Goal: Task Accomplishment & Management: Use online tool/utility

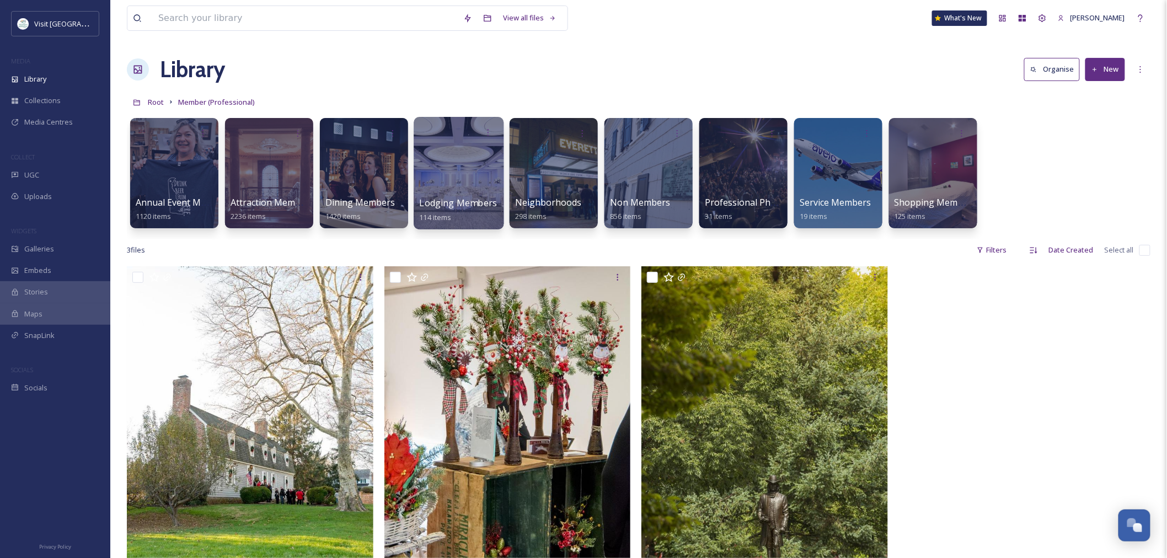
scroll to position [1305, 0]
click at [202, 194] on div at bounding box center [174, 173] width 90 height 113
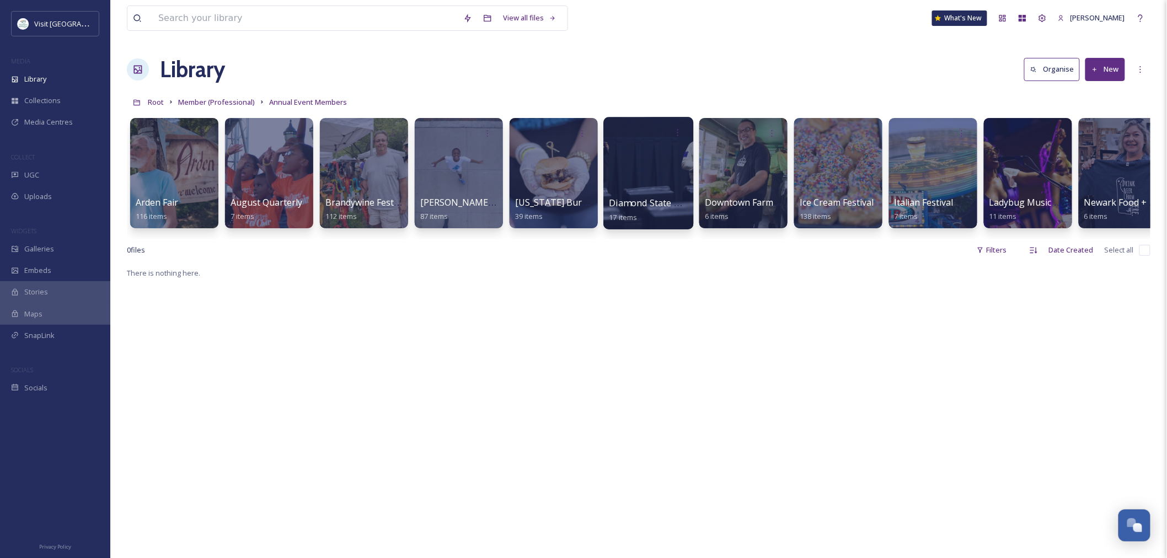
click at [641, 188] on div at bounding box center [648, 173] width 90 height 113
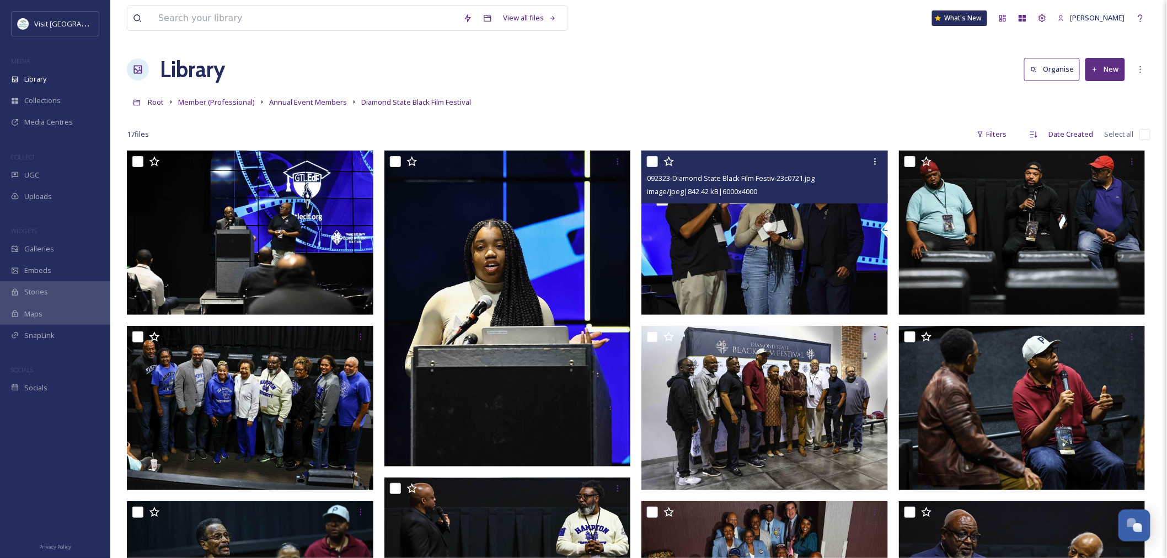
click at [758, 230] on img at bounding box center [764, 233] width 247 height 164
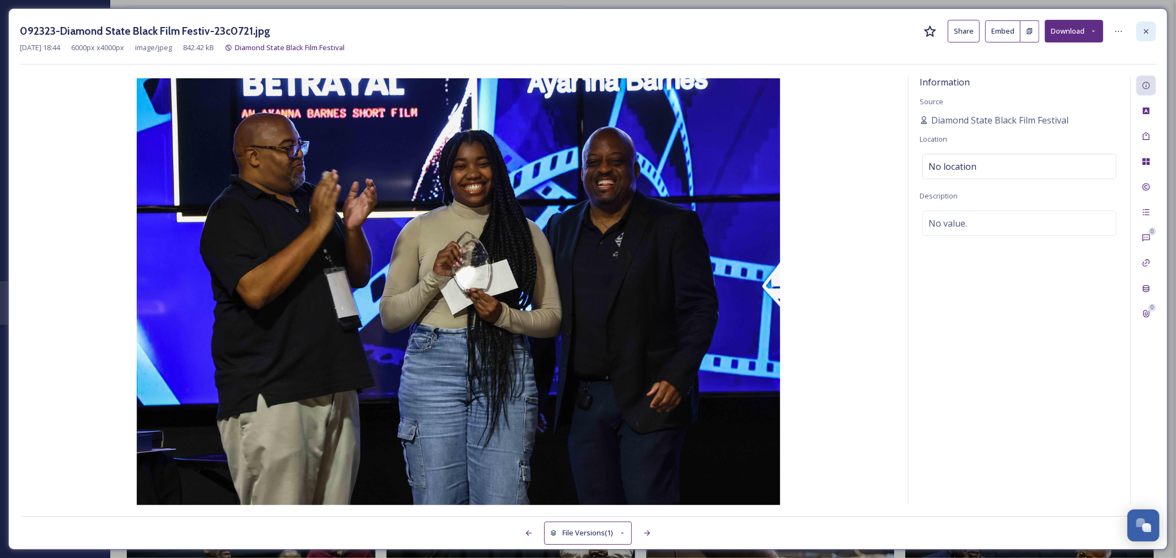
click at [1149, 29] on icon at bounding box center [1146, 31] width 9 height 9
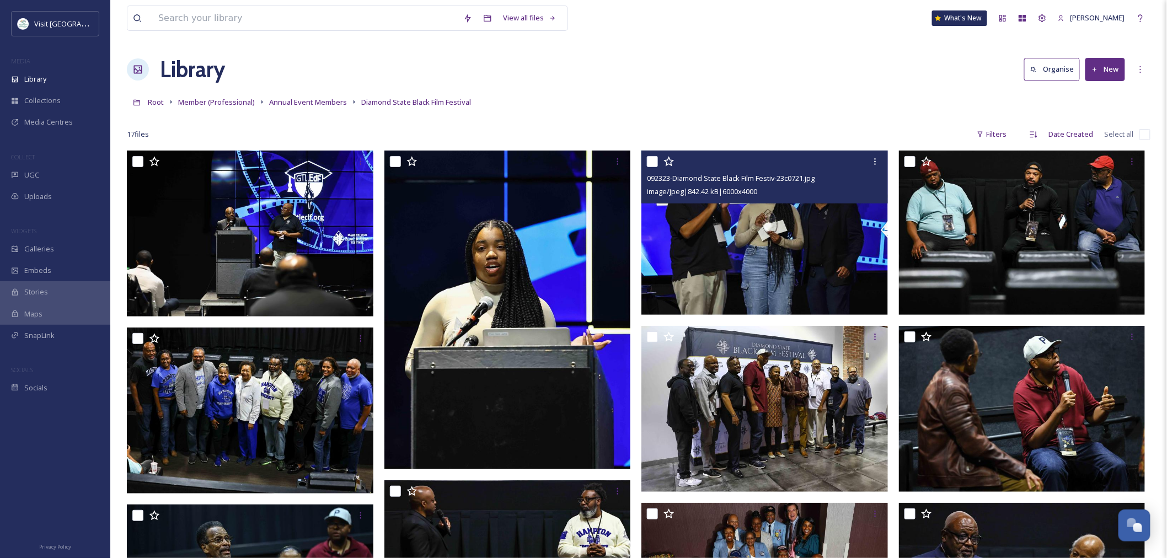
click at [888, 108] on div "Root Member (Professional) Annual Event Members Diamond State Black Film Festiv…" at bounding box center [639, 102] width 1024 height 21
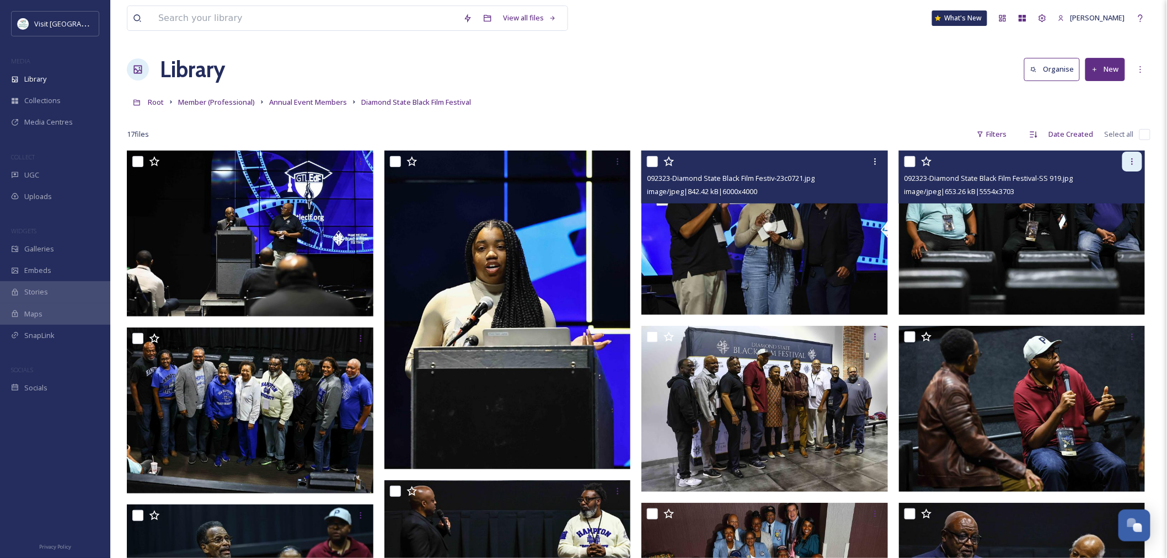
click at [1134, 158] on icon at bounding box center [1132, 161] width 9 height 9
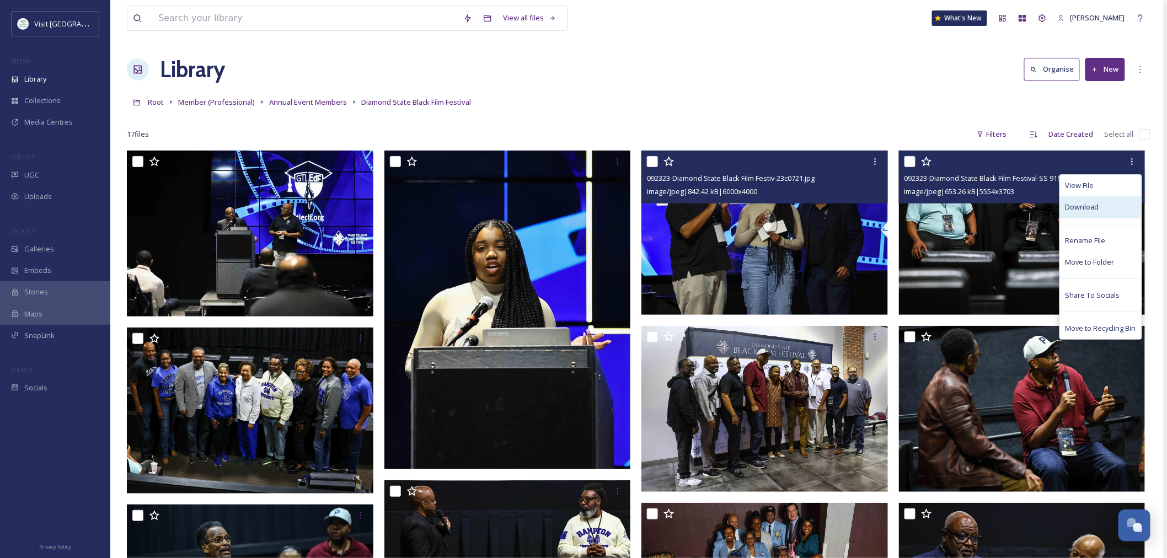
click at [1098, 208] on span "Download" at bounding box center [1083, 207] width 34 height 10
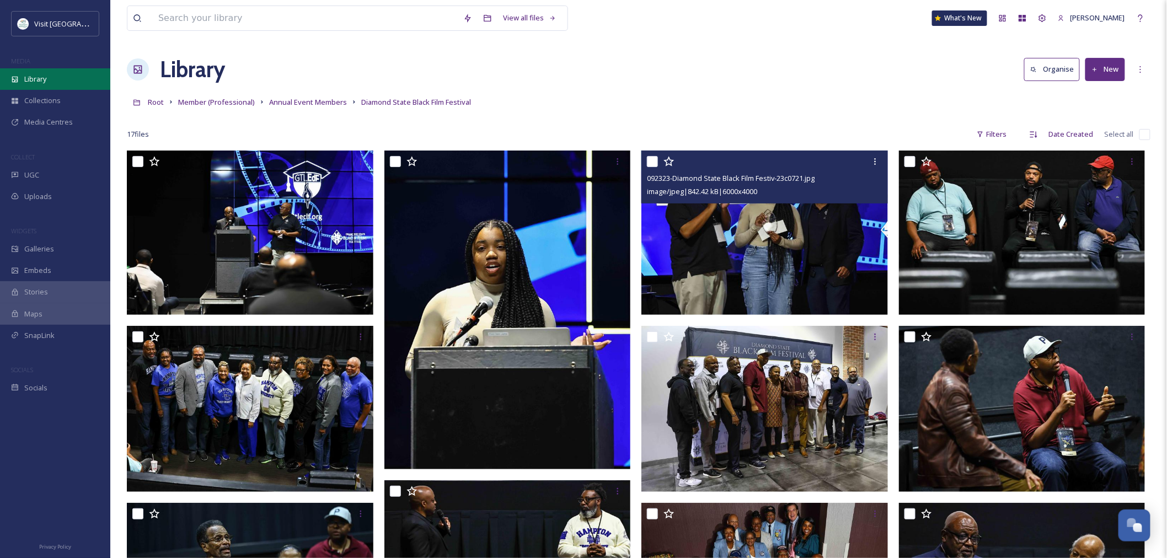
click at [43, 86] on div "Library" at bounding box center [55, 79] width 110 height 22
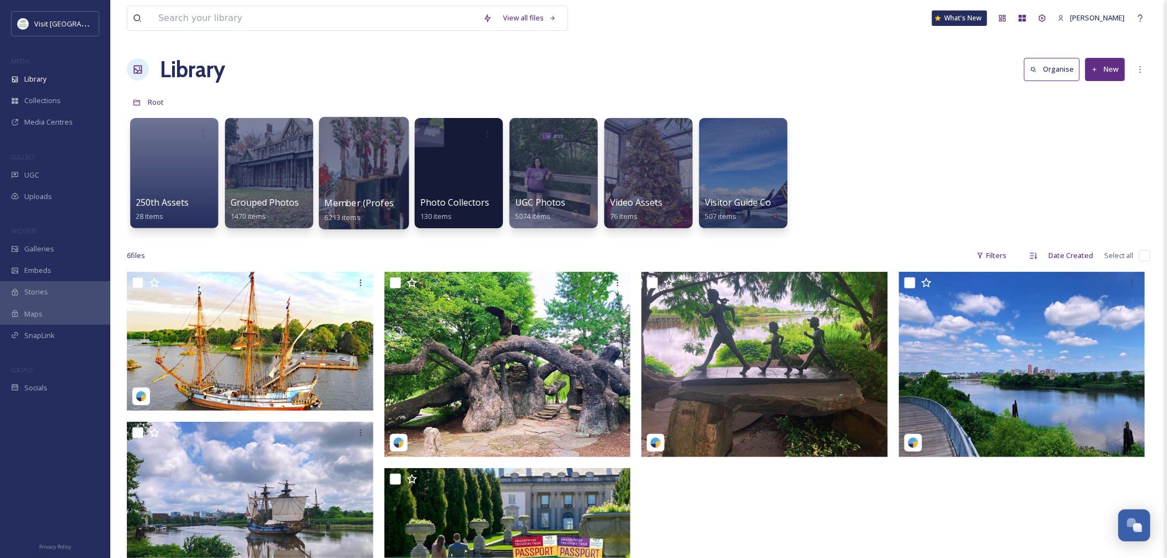
click at [370, 177] on div at bounding box center [364, 173] width 90 height 113
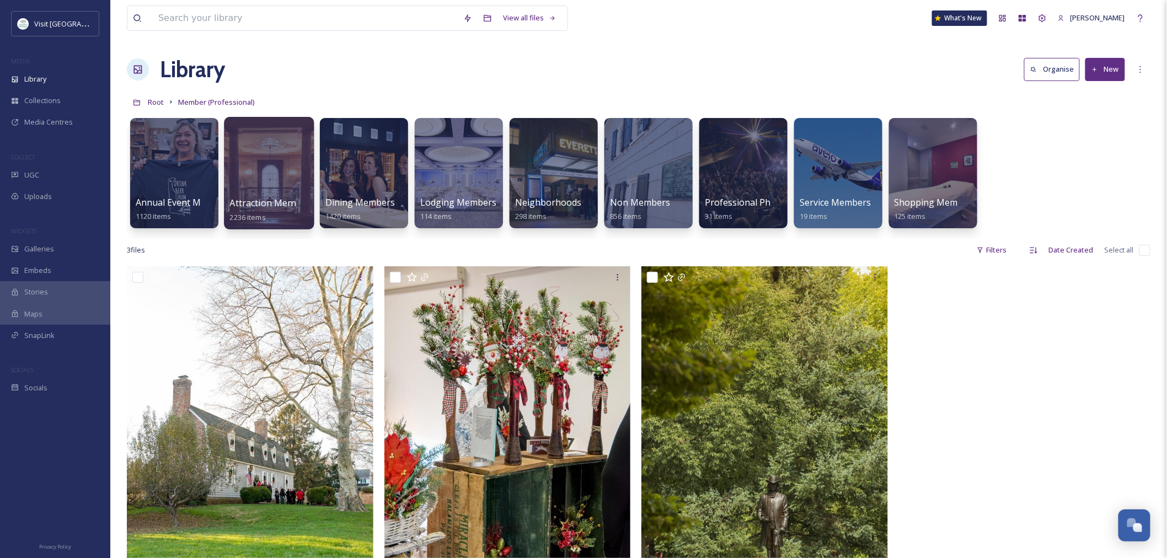
click at [254, 174] on div at bounding box center [269, 173] width 90 height 113
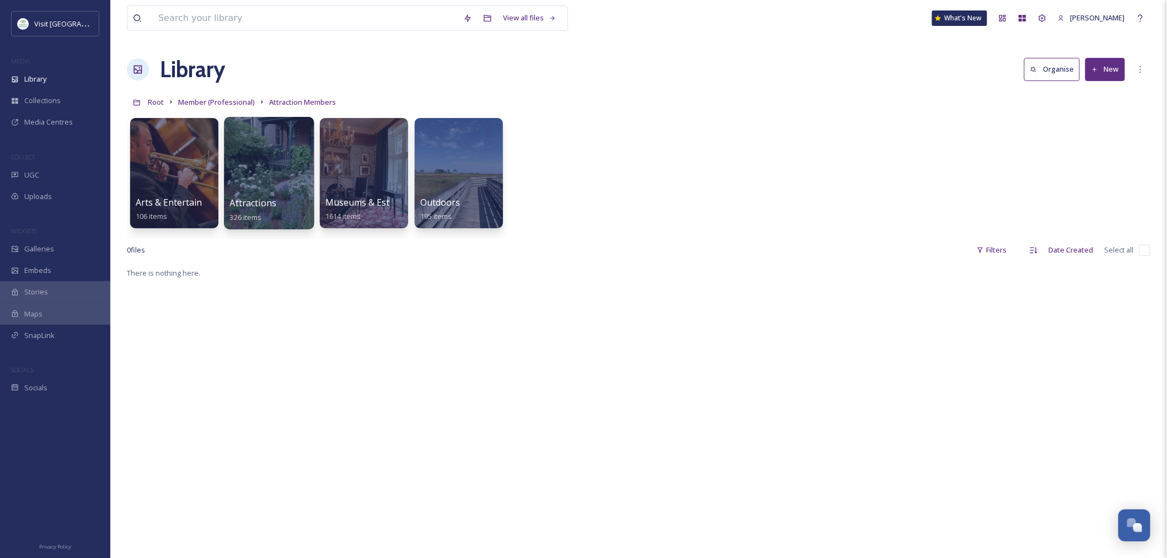
click at [282, 182] on div at bounding box center [269, 173] width 90 height 113
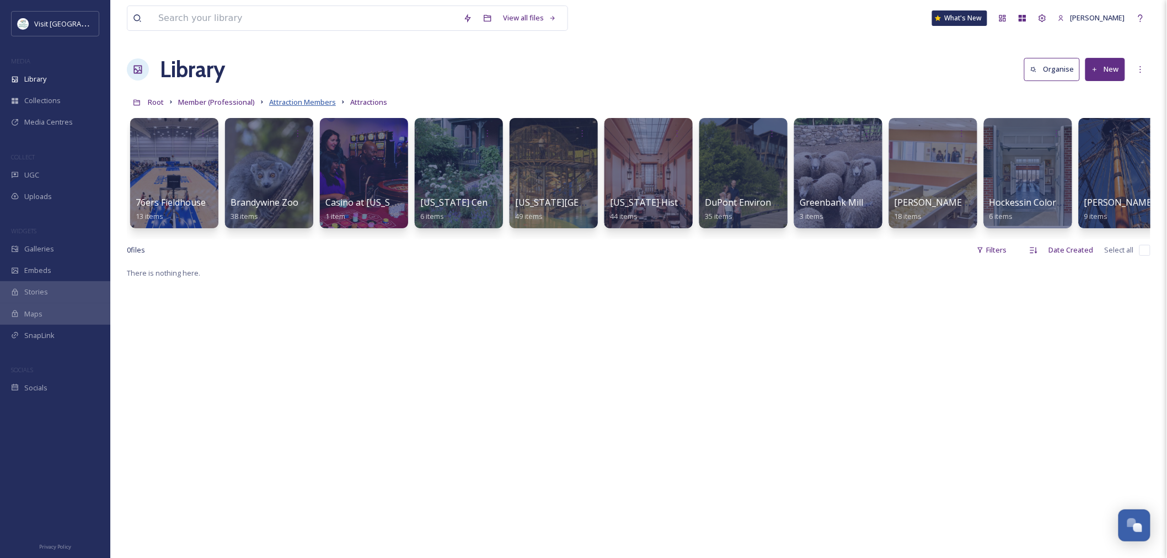
click at [283, 101] on span "Attraction Members" at bounding box center [302, 102] width 67 height 10
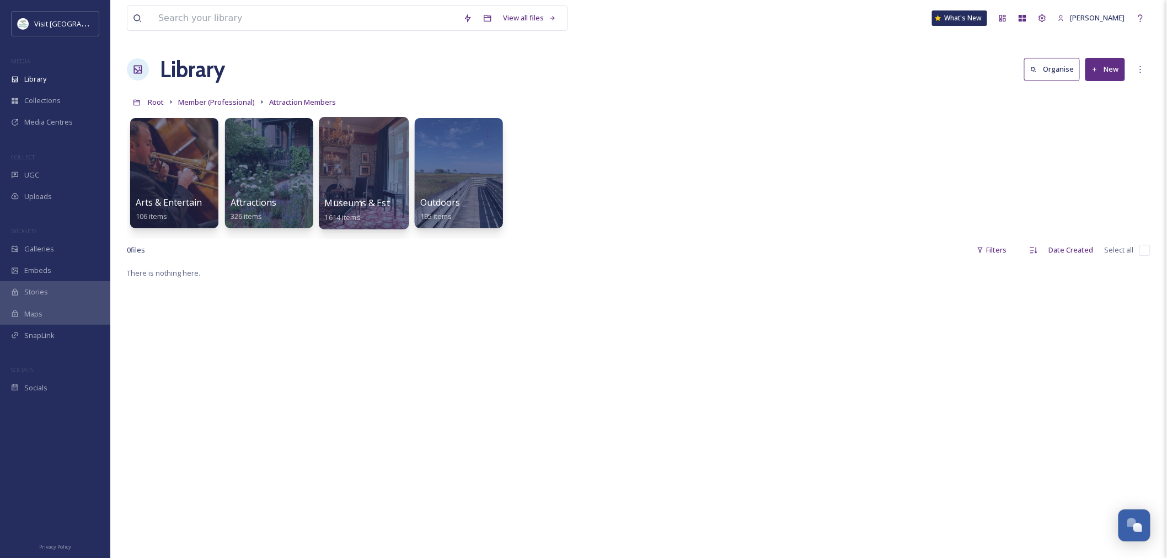
click at [328, 156] on div at bounding box center [364, 173] width 90 height 113
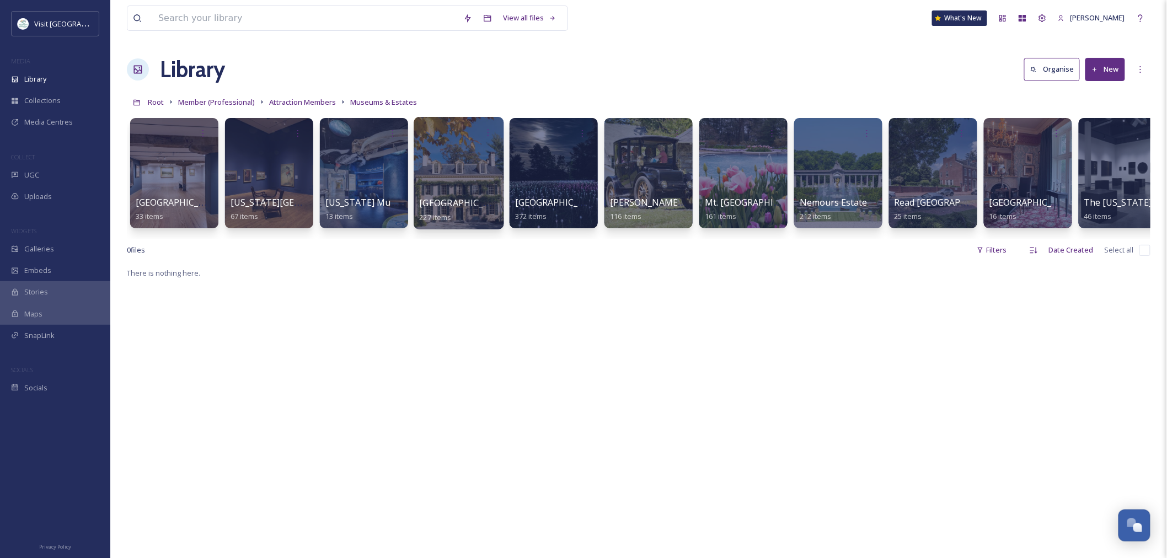
click at [460, 181] on div at bounding box center [459, 173] width 90 height 113
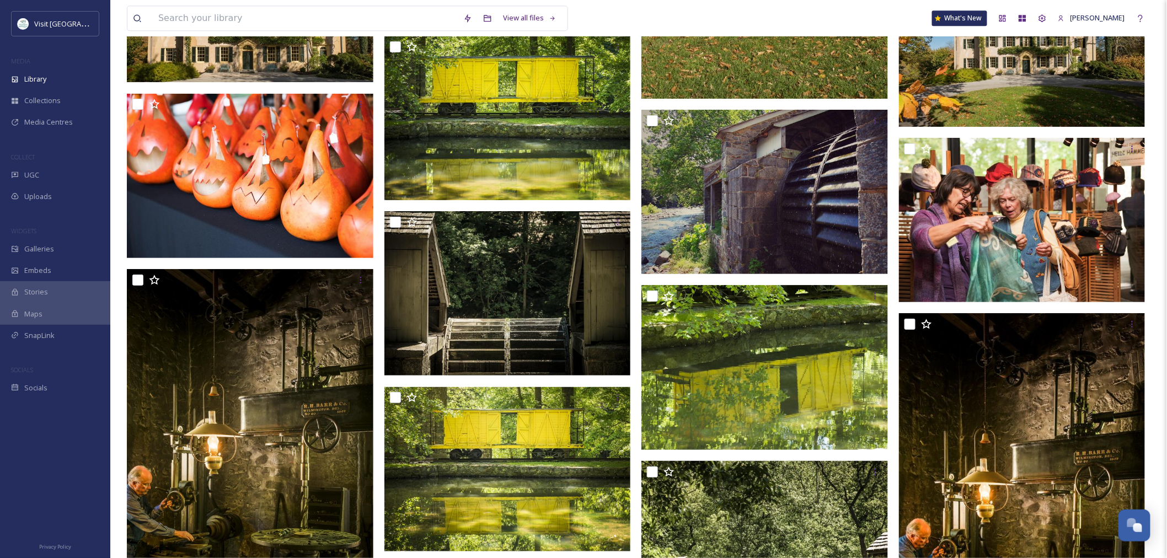
scroll to position [4535, 0]
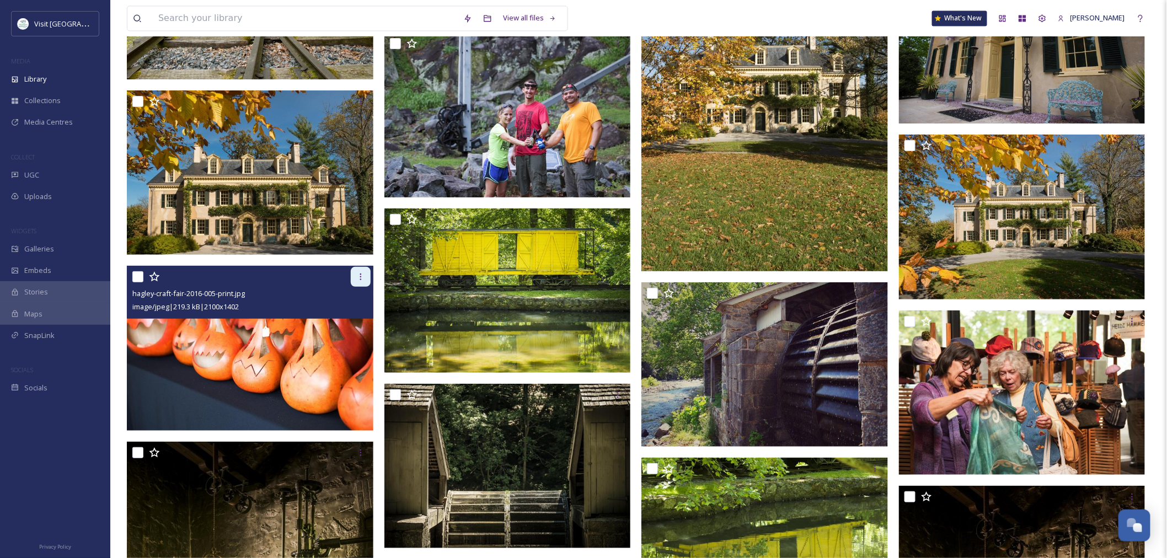
click at [356, 276] on icon at bounding box center [360, 276] width 9 height 9
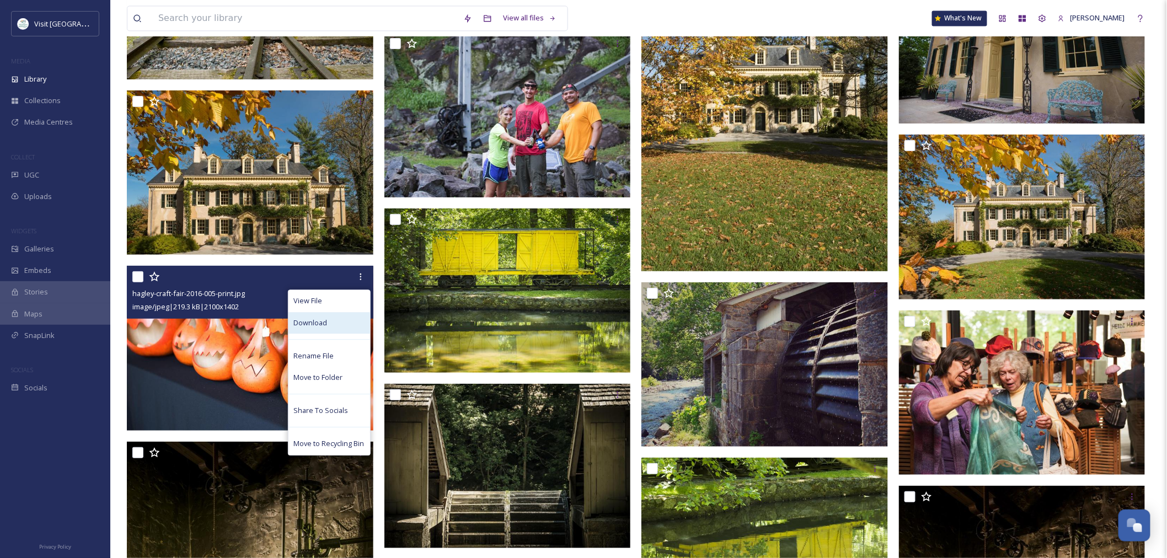
click at [312, 328] on div "Download" at bounding box center [329, 323] width 82 height 22
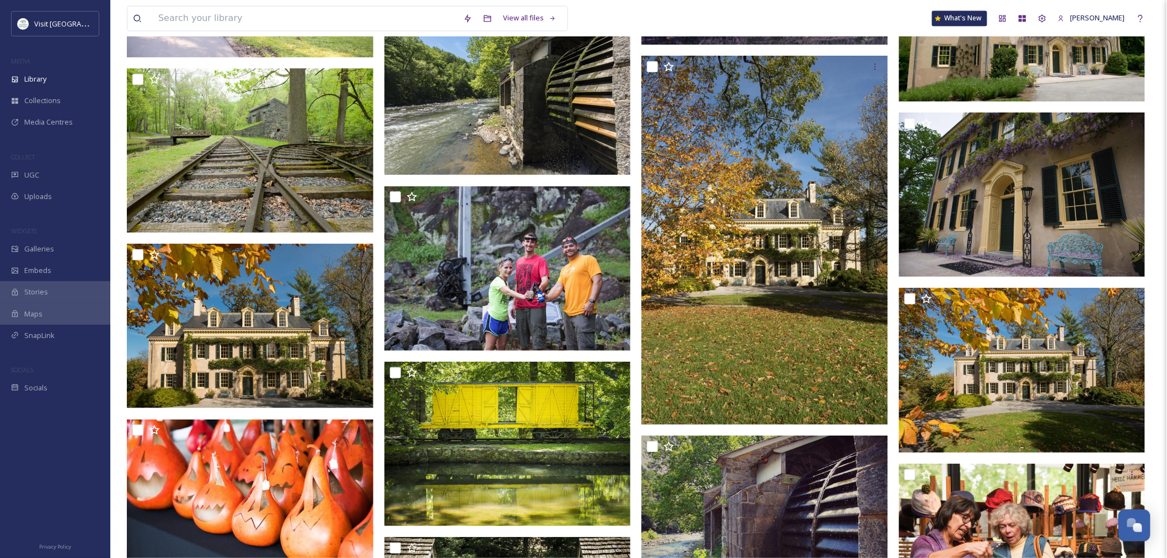
scroll to position [4289, 0]
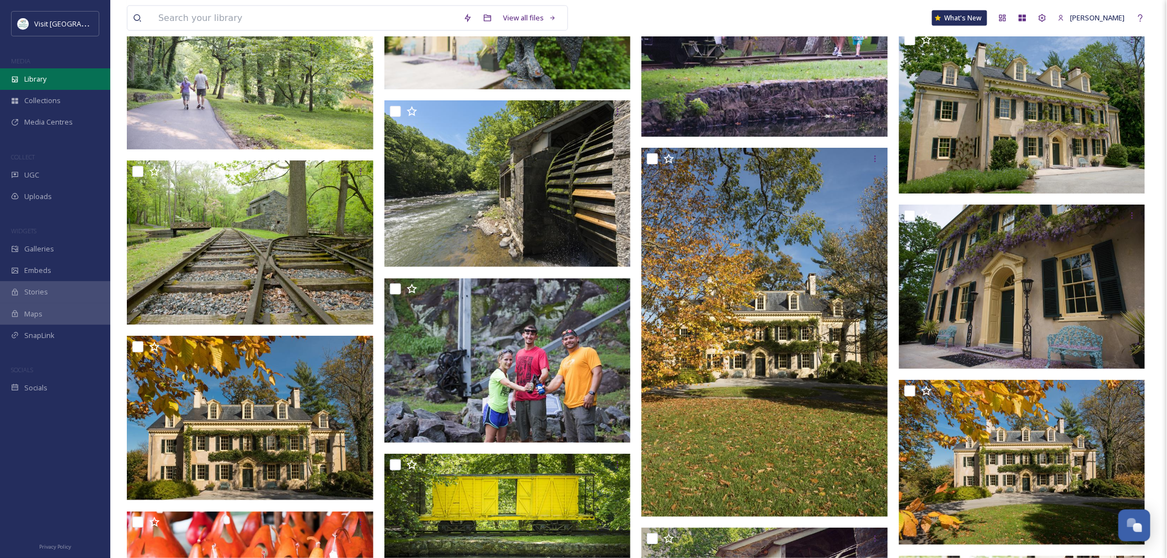
click at [65, 84] on div "Library" at bounding box center [55, 79] width 110 height 22
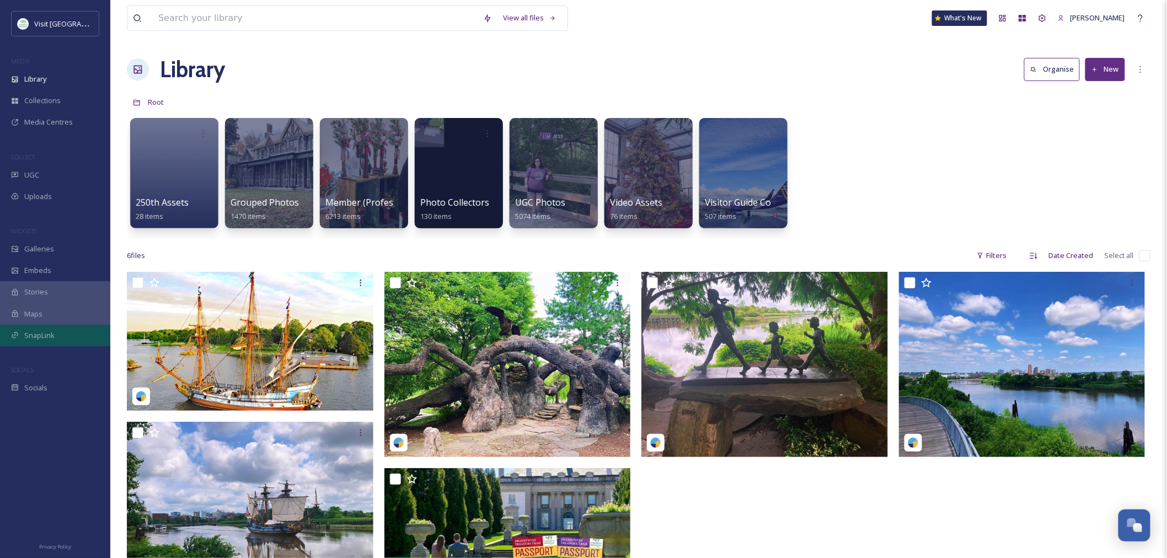
click at [44, 330] on span "SnapLink" at bounding box center [39, 335] width 30 height 10
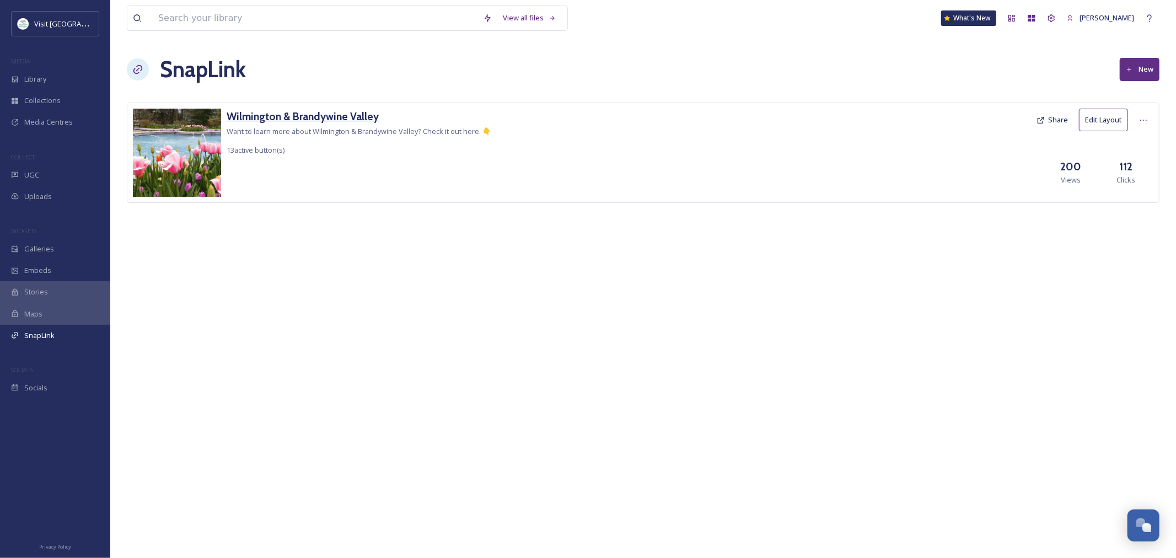
click at [323, 120] on h3 "Wilmington & Brandywine Valley" at bounding box center [359, 117] width 265 height 16
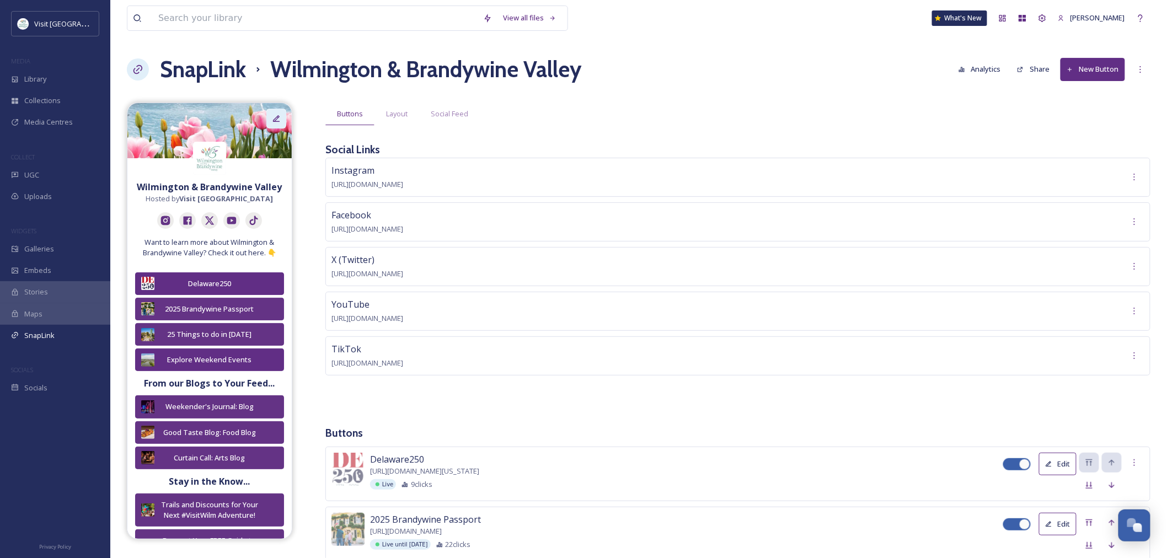
click at [272, 120] on icon at bounding box center [276, 118] width 9 height 9
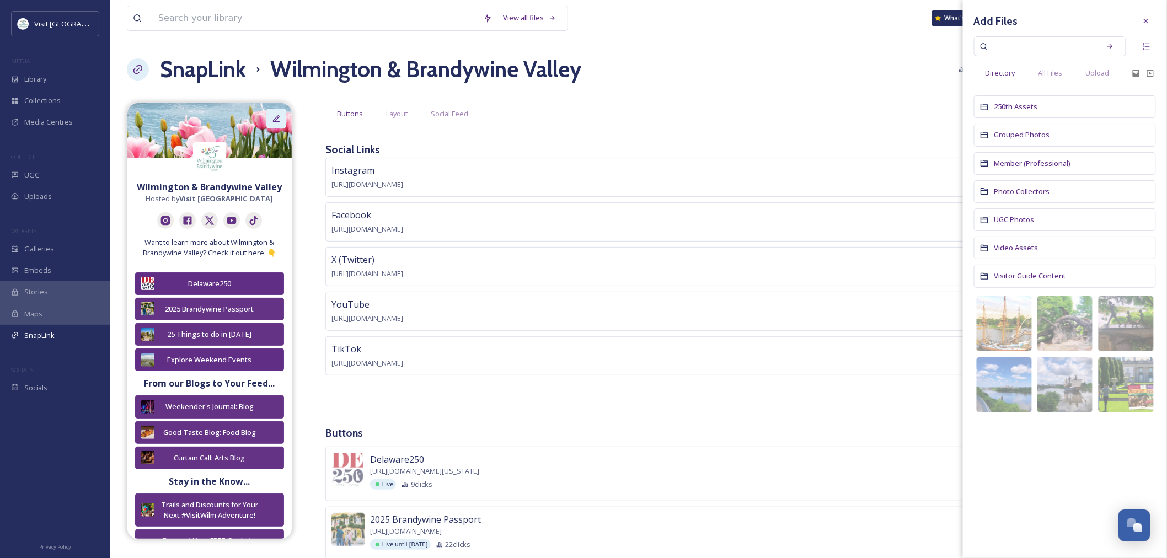
click at [272, 120] on icon at bounding box center [276, 118] width 9 height 9
click at [1007, 41] on input at bounding box center [1043, 46] width 104 height 24
type input "fall"
click at [1025, 163] on span "Member (Professional)" at bounding box center [1032, 163] width 77 height 10
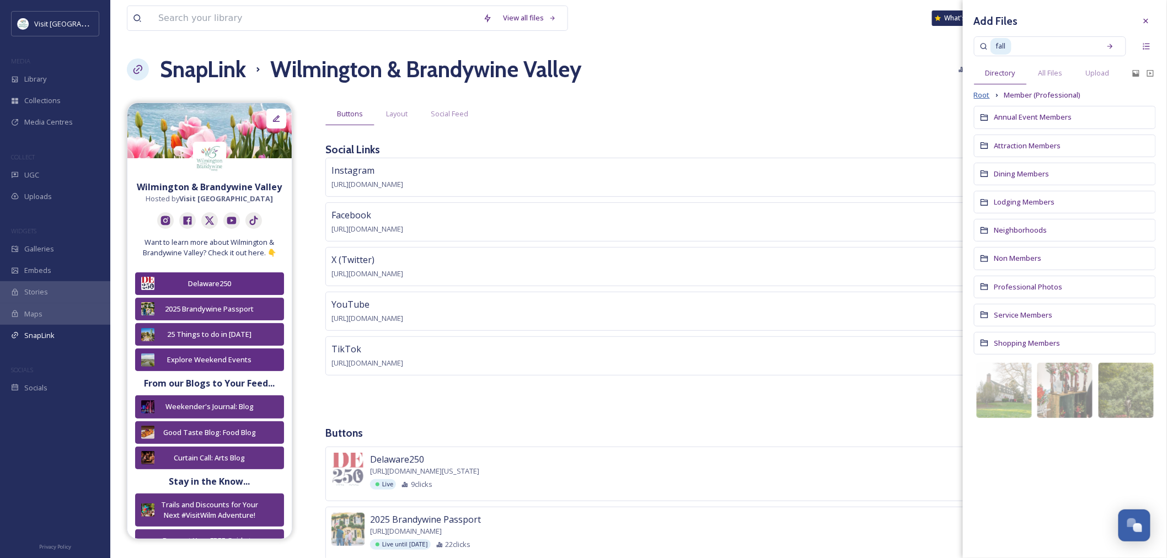
click at [983, 94] on span "Root" at bounding box center [982, 95] width 16 height 10
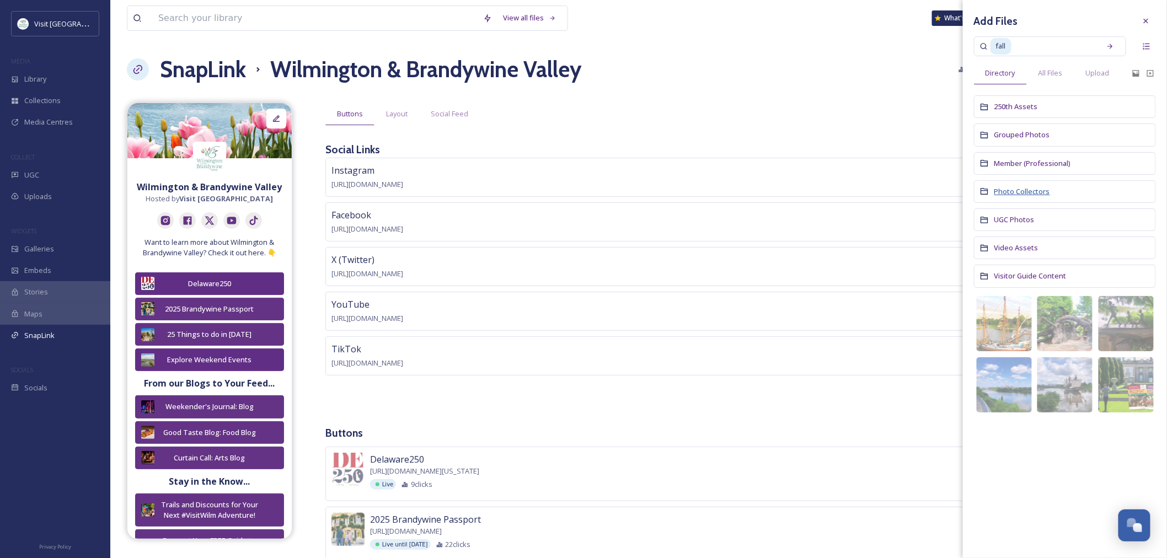
click at [1009, 191] on span "Photo Collectors" at bounding box center [1022, 191] width 56 height 10
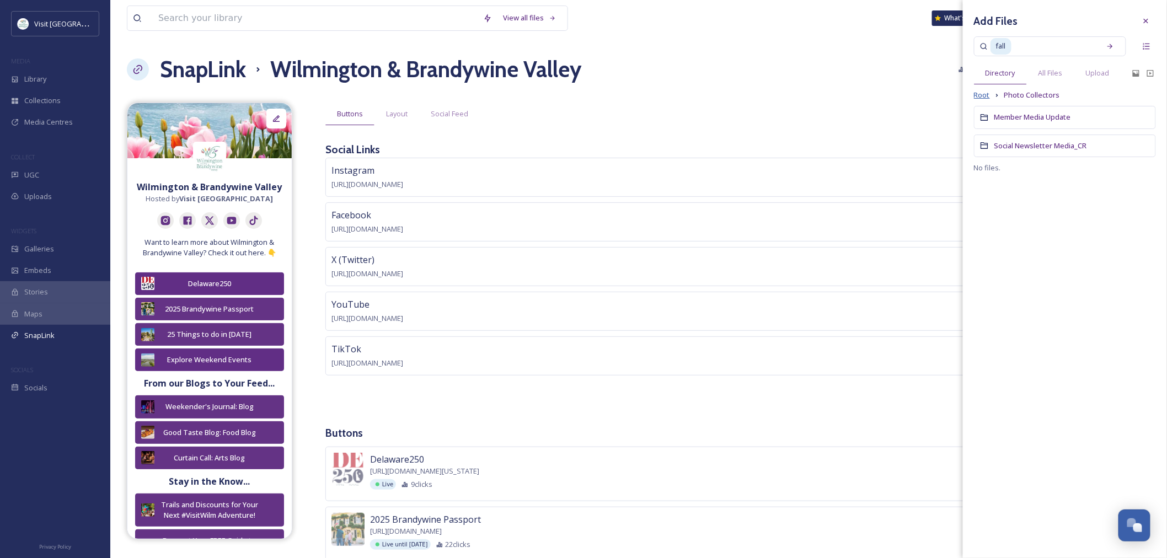
click at [984, 94] on span "Root" at bounding box center [982, 95] width 16 height 10
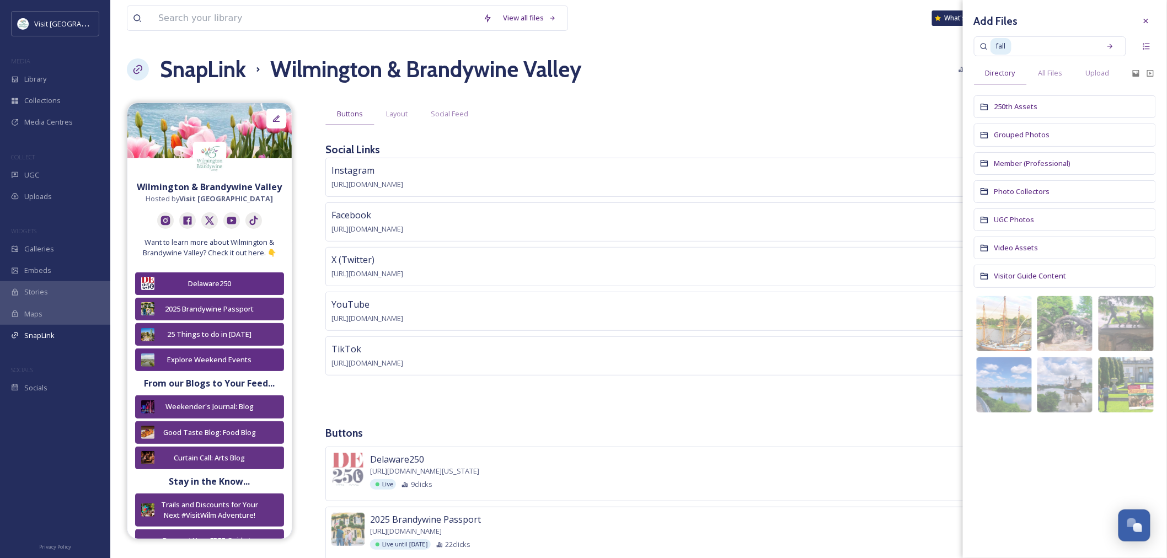
click at [1026, 129] on div "Grouped Photos" at bounding box center [1065, 135] width 182 height 23
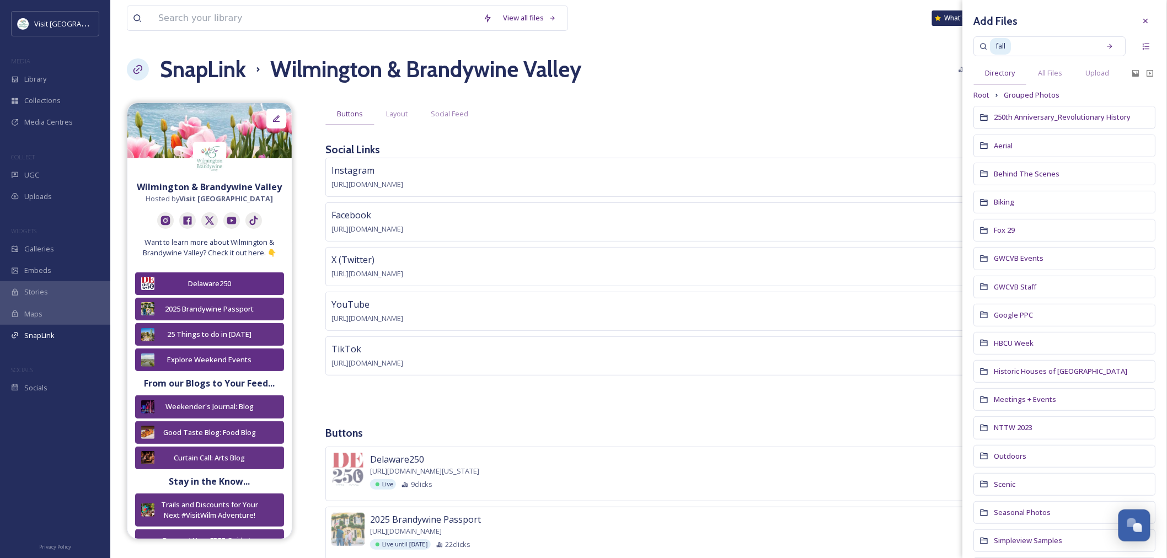
scroll to position [51, 0]
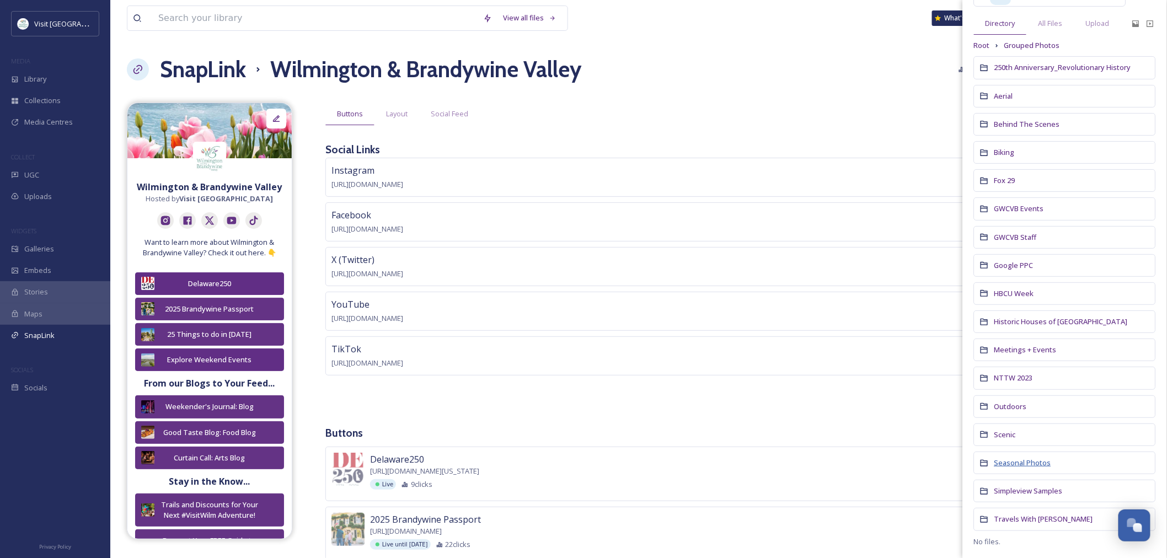
click at [1024, 468] on span "Seasonal Photos" at bounding box center [1022, 463] width 57 height 10
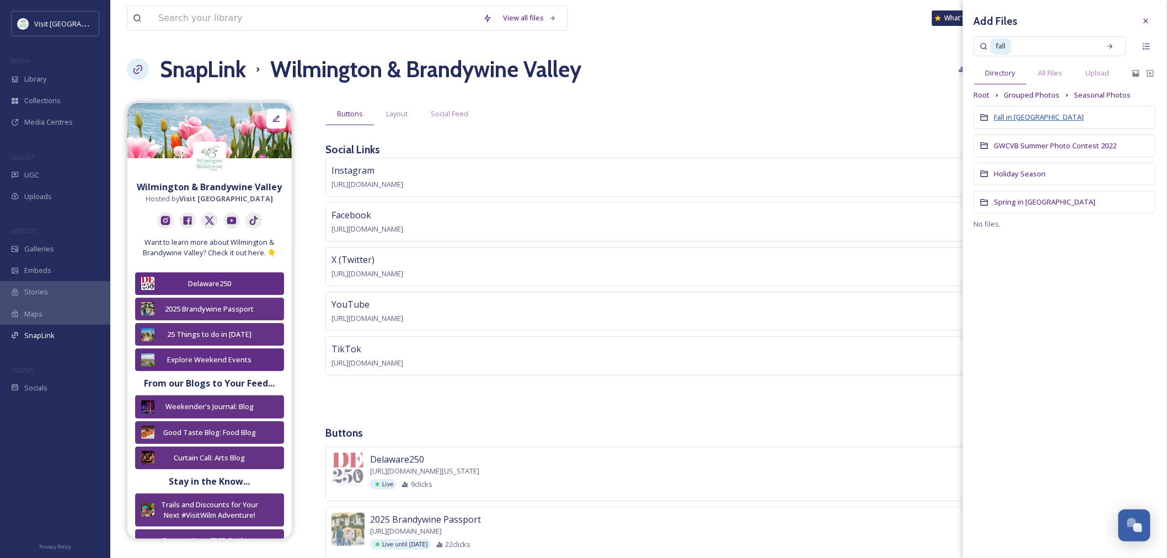
click at [1010, 120] on span "Fall in [GEOGRAPHIC_DATA]" at bounding box center [1039, 117] width 90 height 10
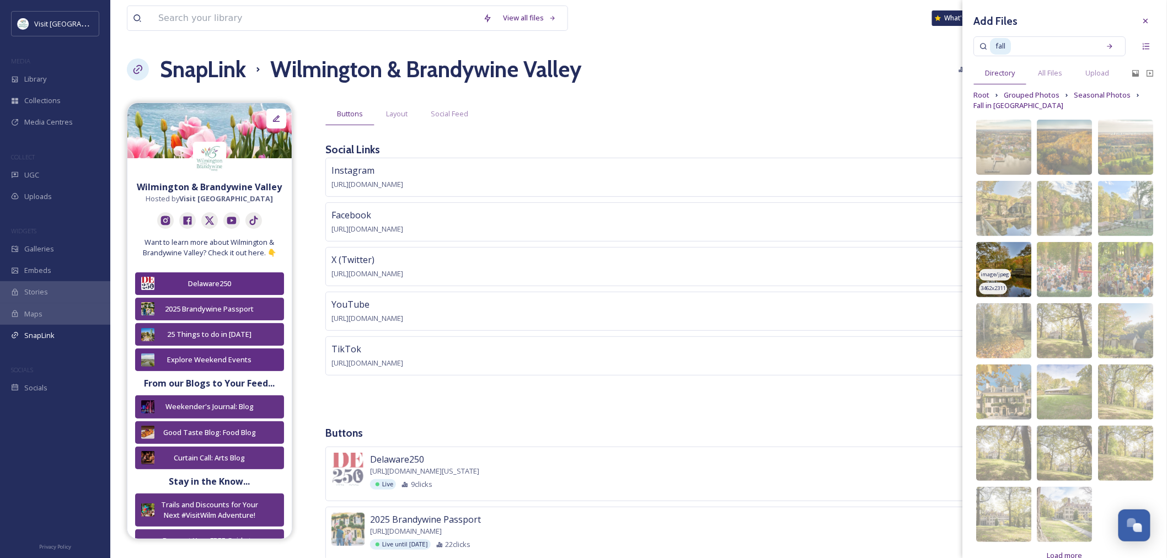
click at [999, 261] on img at bounding box center [1004, 269] width 55 height 55
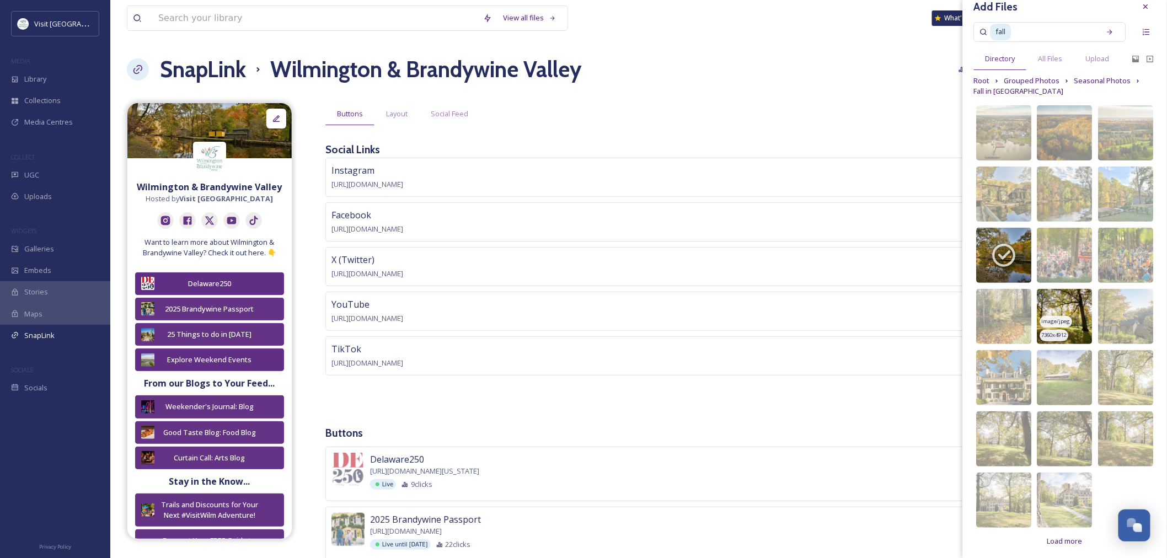
scroll to position [19, 0]
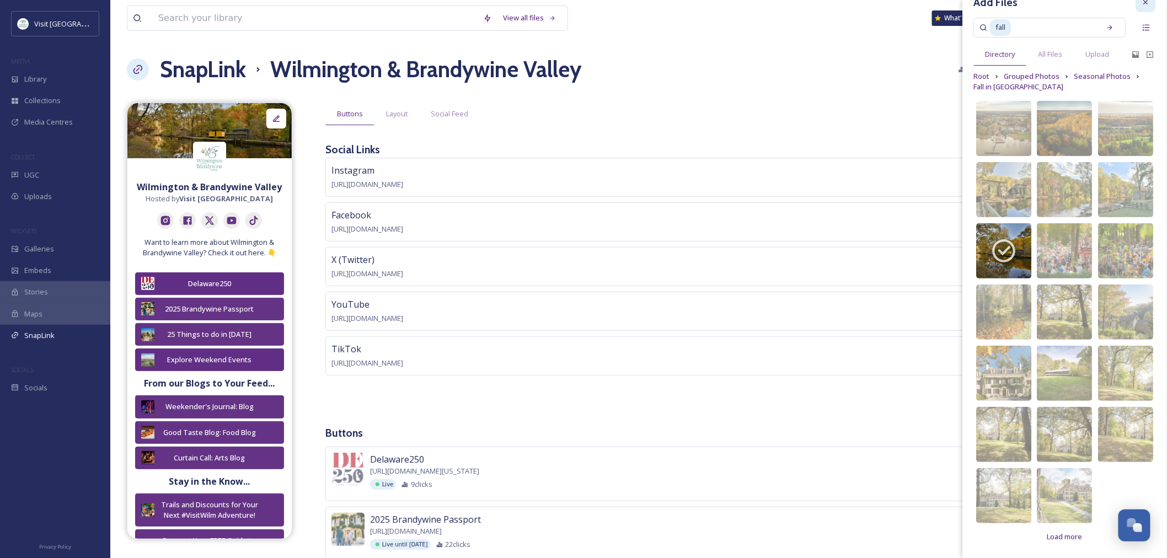
click at [1136, 7] on div at bounding box center [1146, 2] width 20 height 20
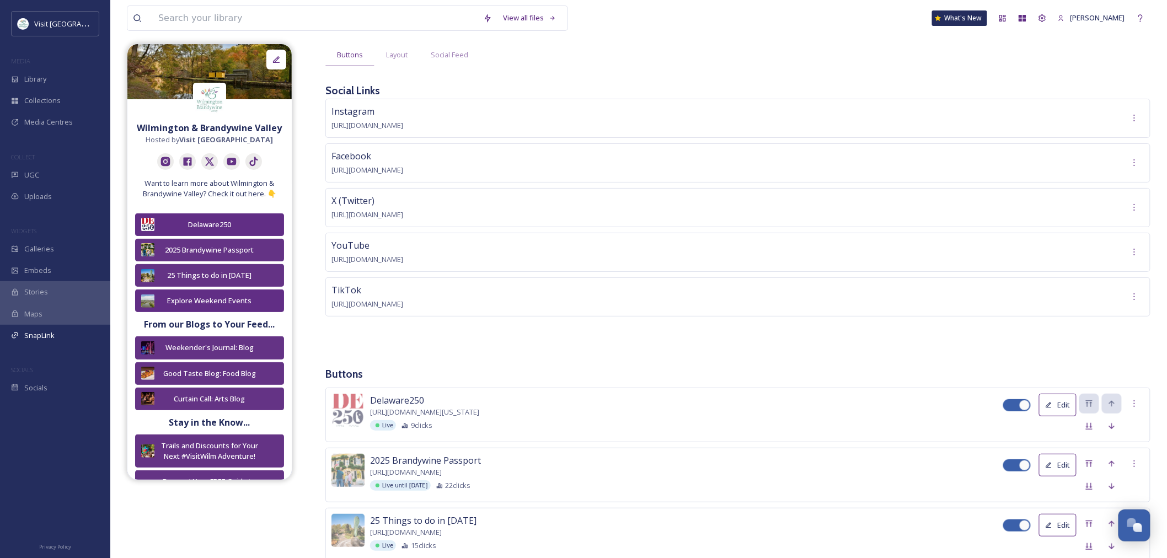
scroll to position [0, 0]
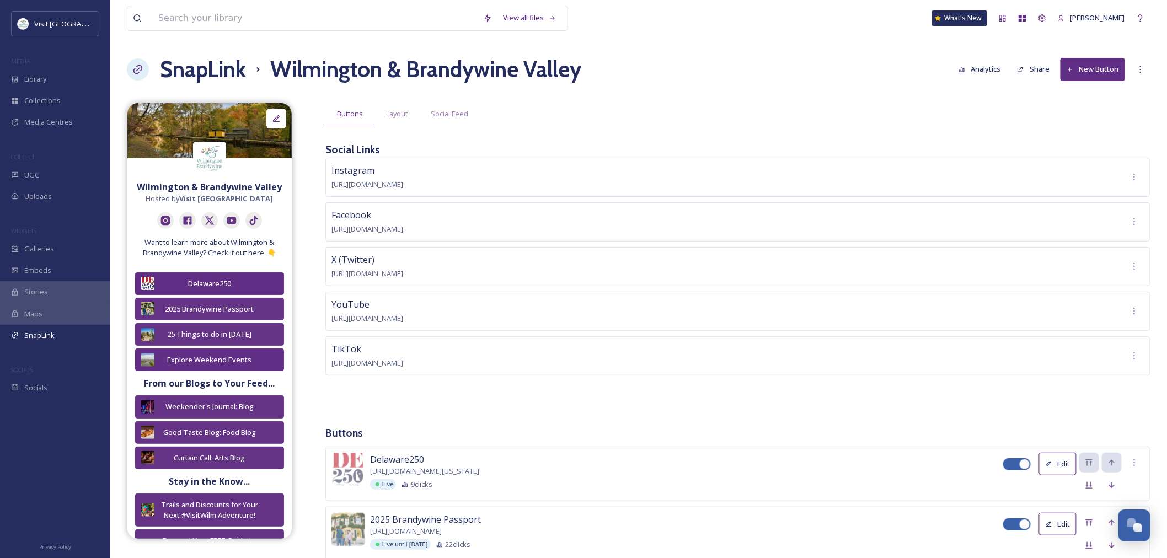
click at [208, 479] on strong "Stay in the Know..." at bounding box center [209, 481] width 81 height 12
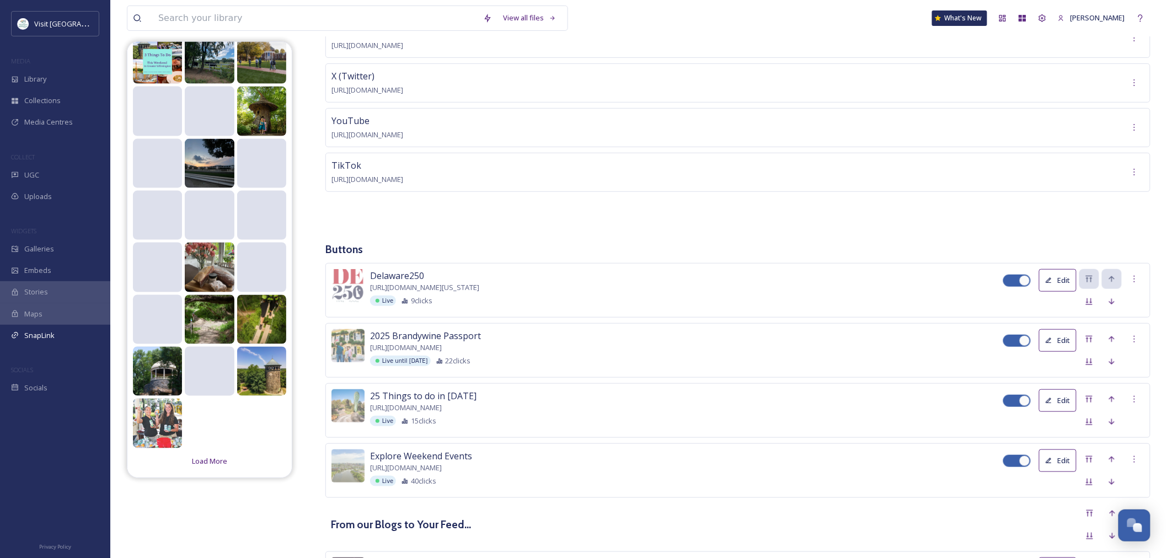
scroll to position [630, 0]
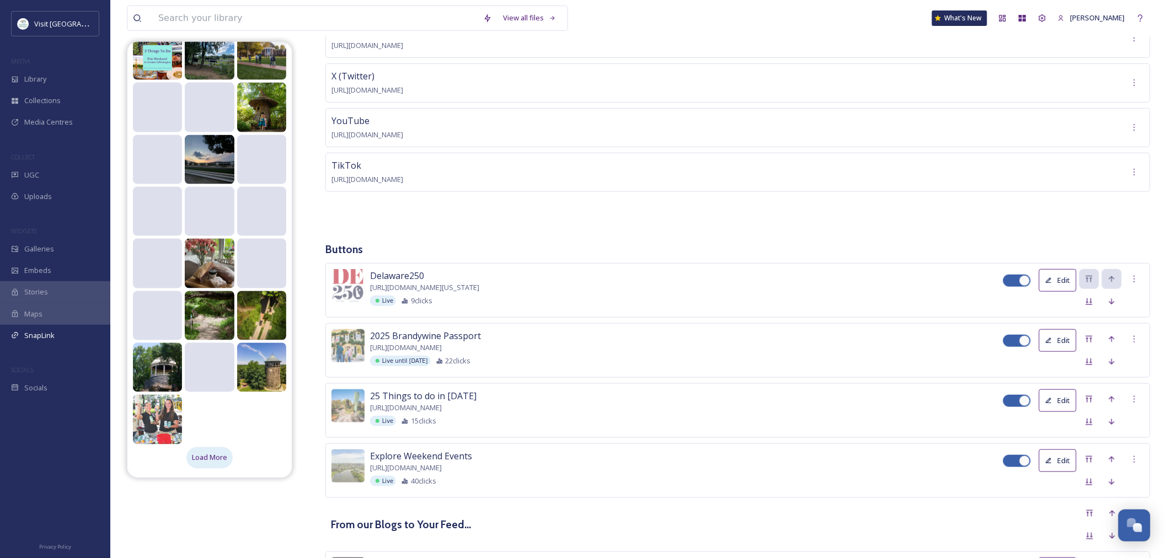
click at [205, 463] on div "Load More" at bounding box center [209, 458] width 46 height 22
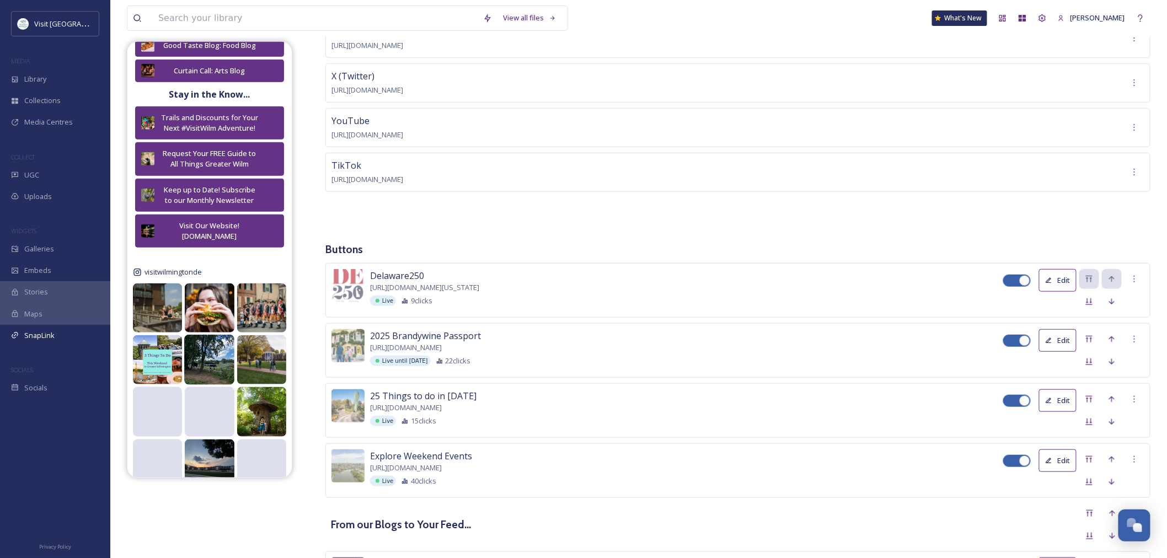
scroll to position [324, 0]
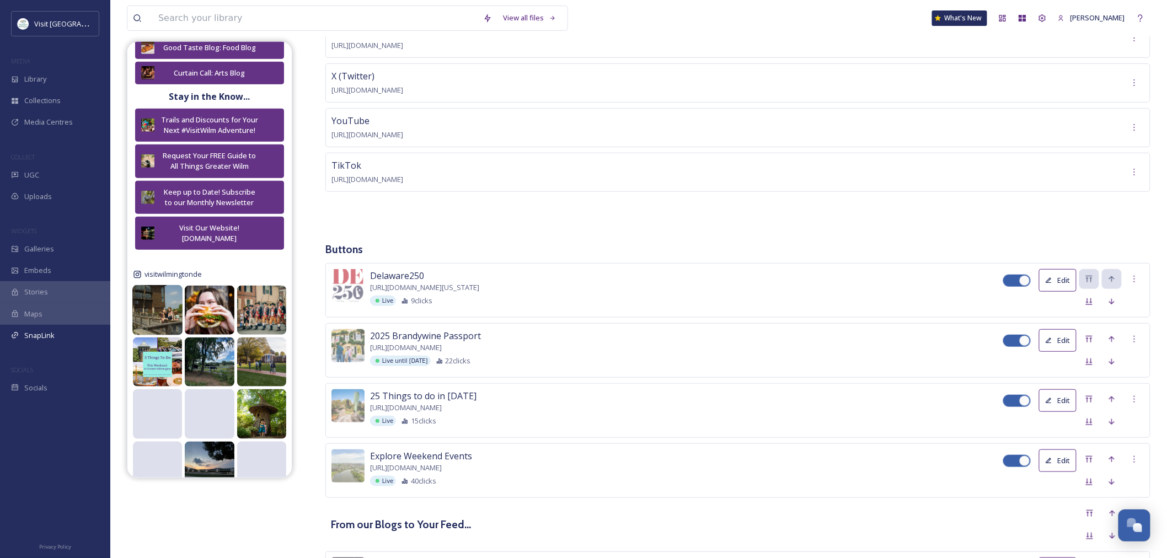
click at [162, 310] on img at bounding box center [157, 310] width 50 height 50
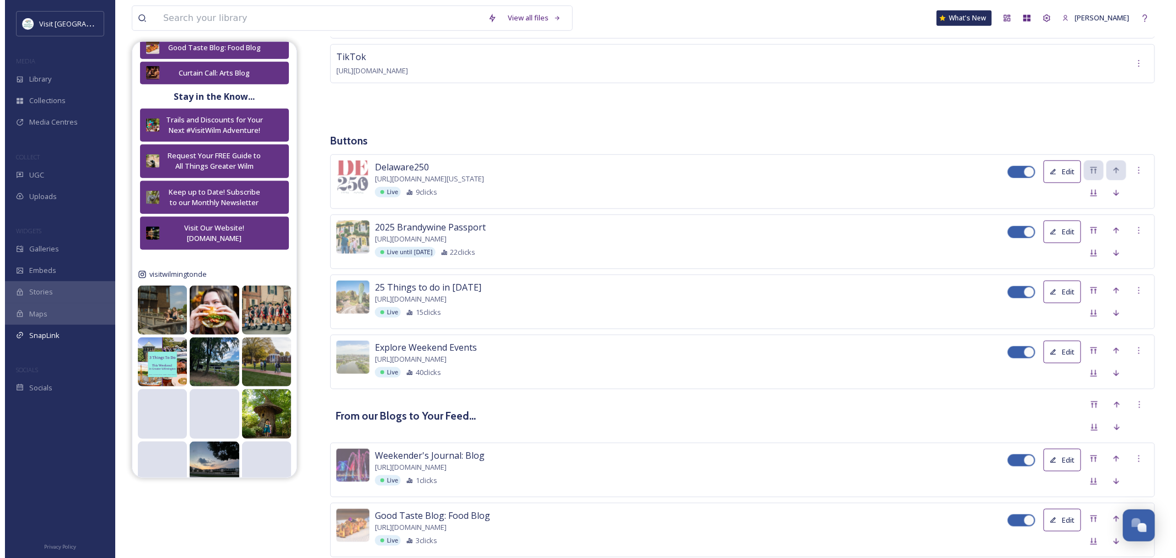
scroll to position [0, 0]
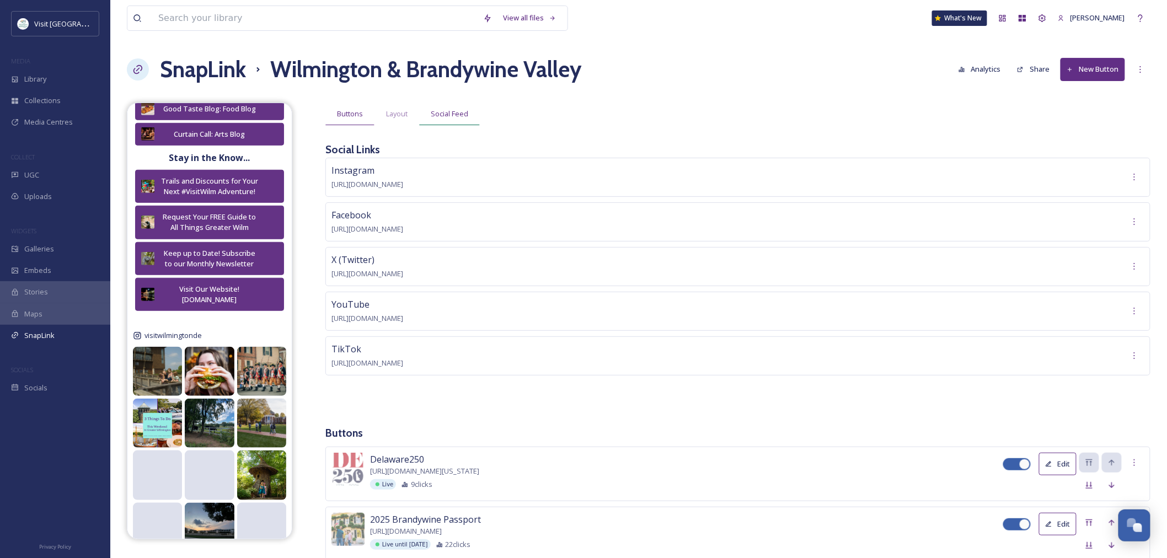
click at [453, 109] on span "Social Feed" at bounding box center [450, 114] width 38 height 10
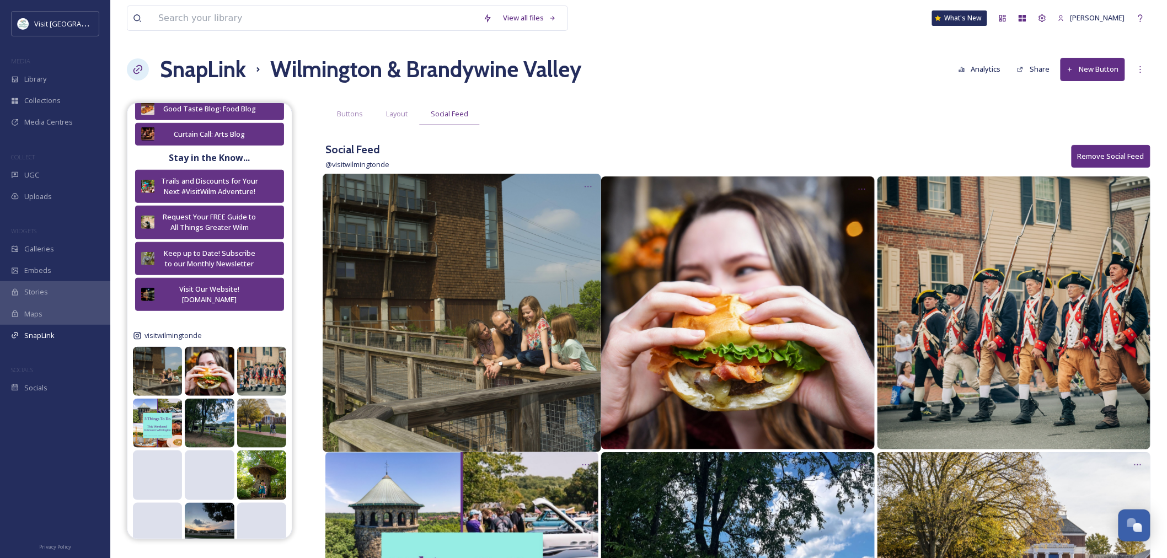
click at [555, 301] on img at bounding box center [462, 313] width 279 height 279
click at [438, 267] on img at bounding box center [462, 313] width 279 height 279
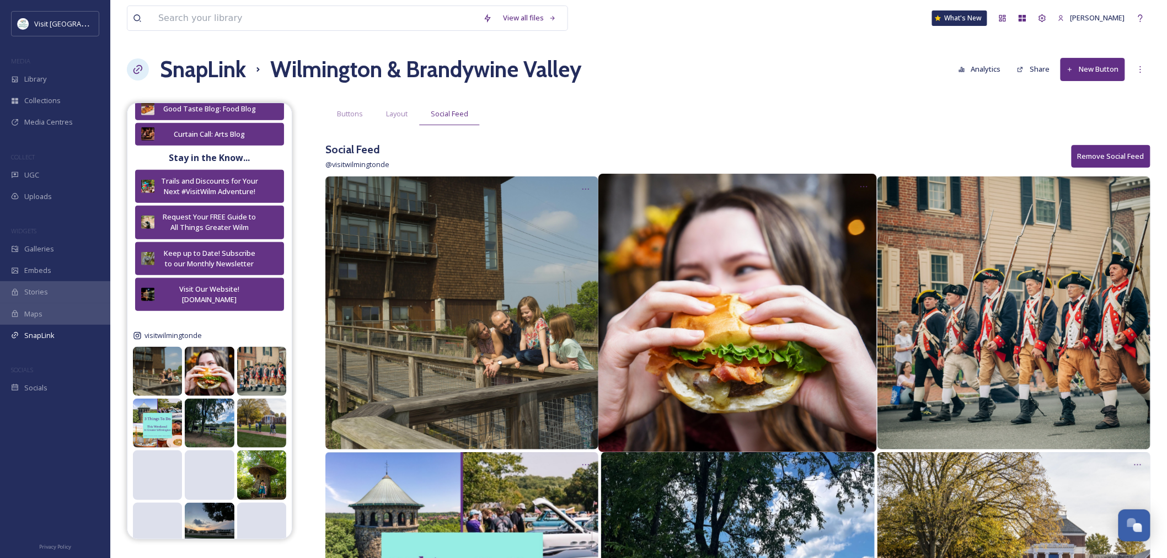
click at [693, 265] on img at bounding box center [737, 313] width 279 height 279
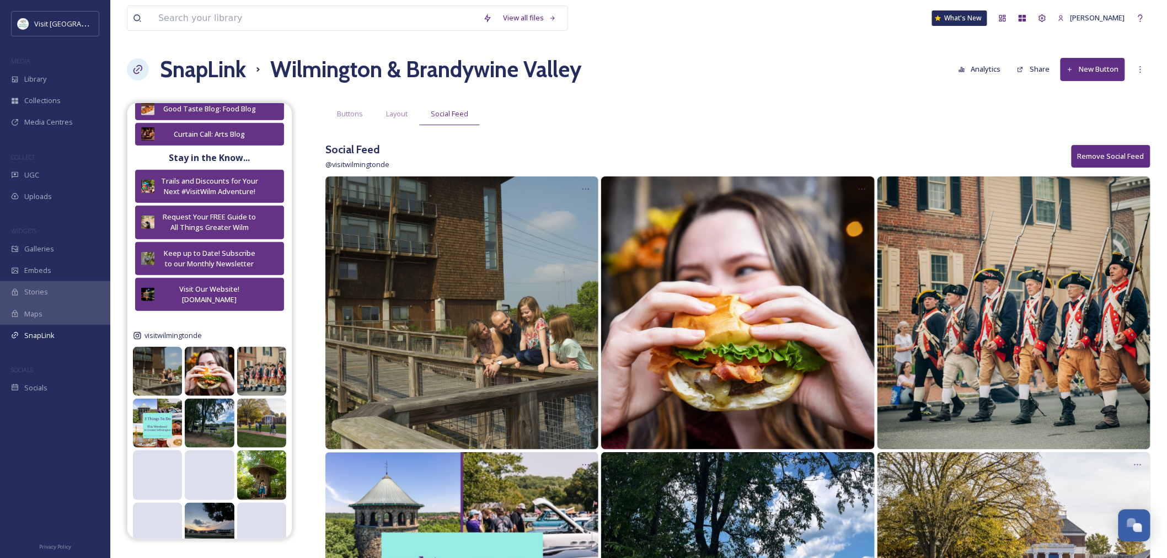
click at [942, 111] on div "Buttons Layout Social Feed" at bounding box center [737, 114] width 825 height 23
click at [401, 118] on span "Layout" at bounding box center [397, 114] width 22 height 10
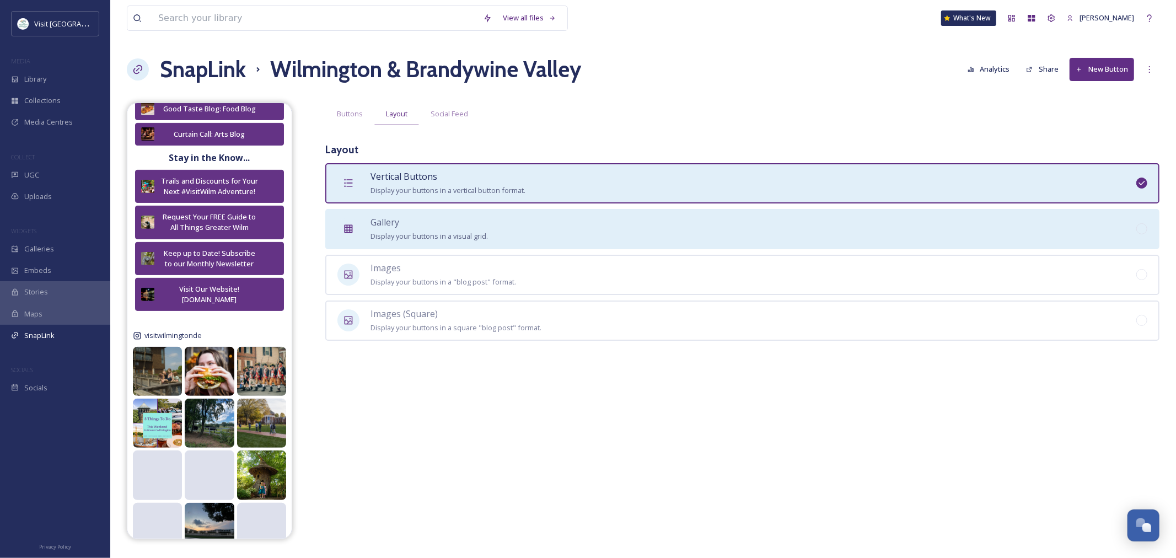
click at [392, 227] on div "Gallery Display your buttons in a visual grid." at bounding box center [429, 229] width 117 height 27
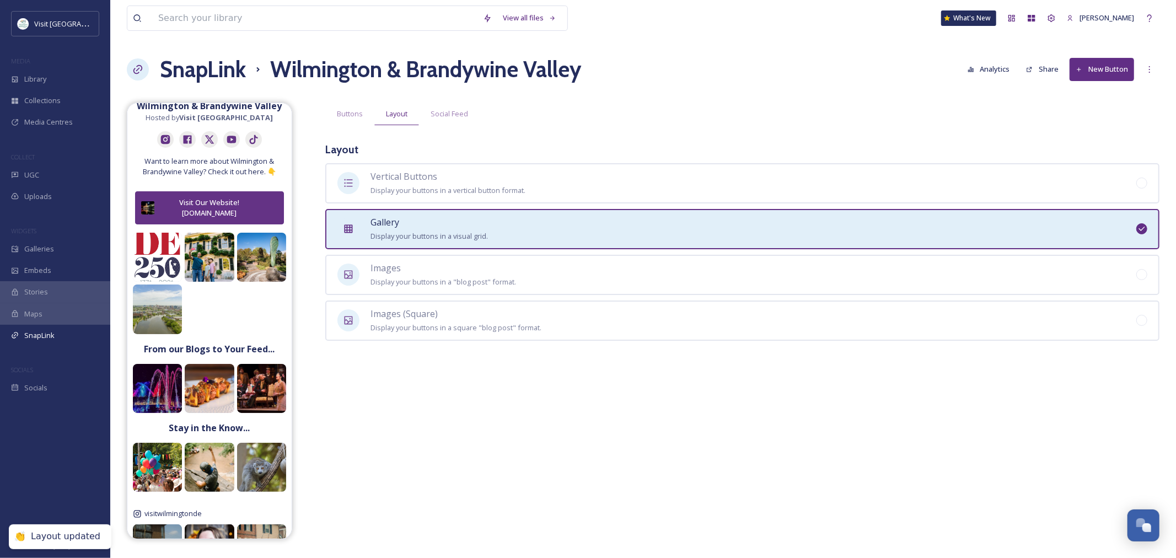
scroll to position [13, 0]
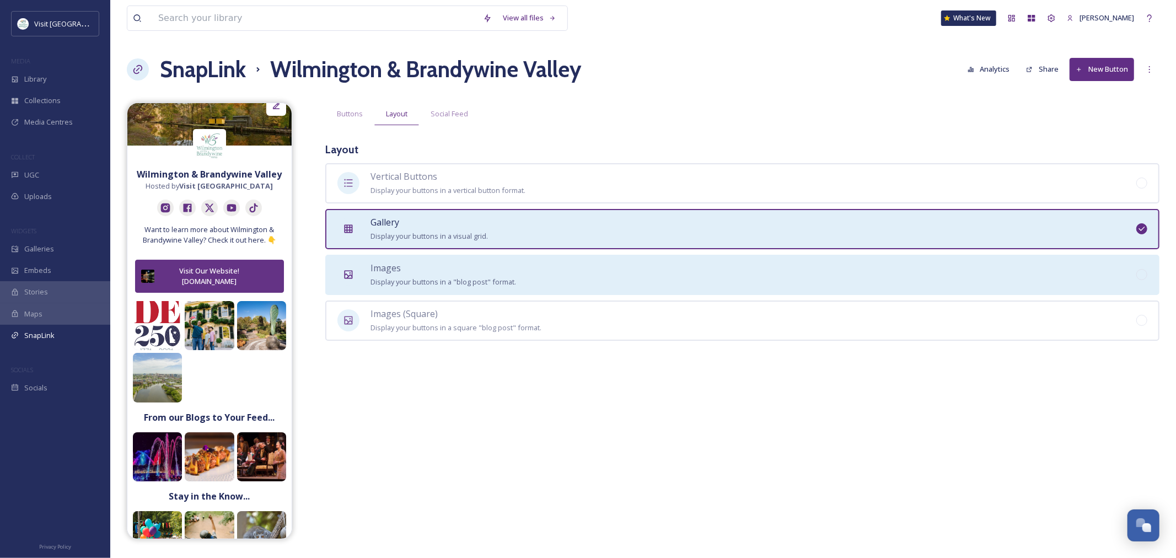
click at [421, 277] on span "Display your buttons in a "blog post" format." at bounding box center [444, 282] width 146 height 10
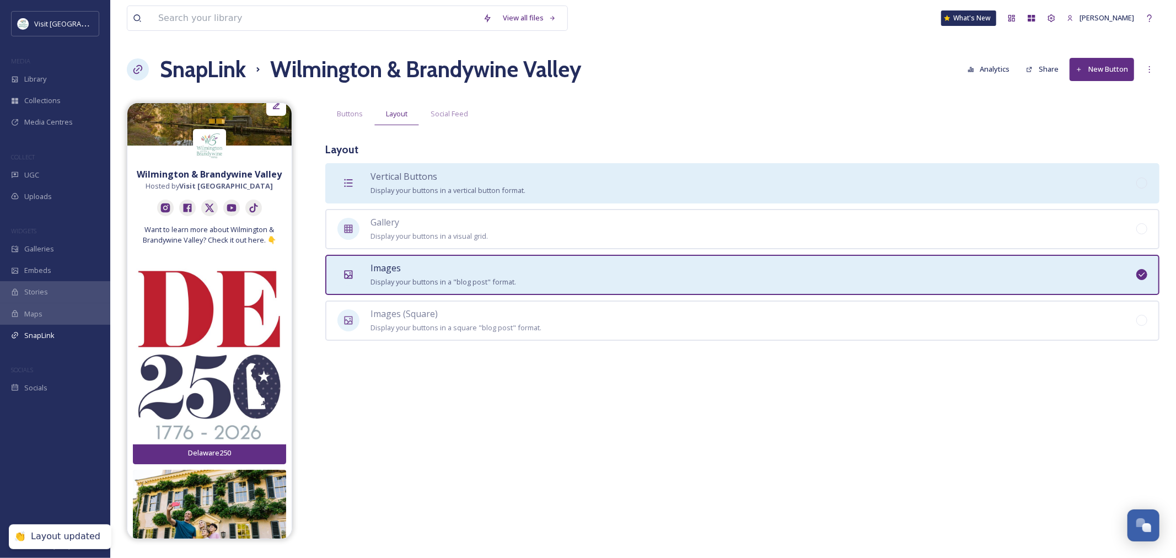
click at [411, 179] on span "Vertical Buttons" at bounding box center [404, 176] width 67 height 12
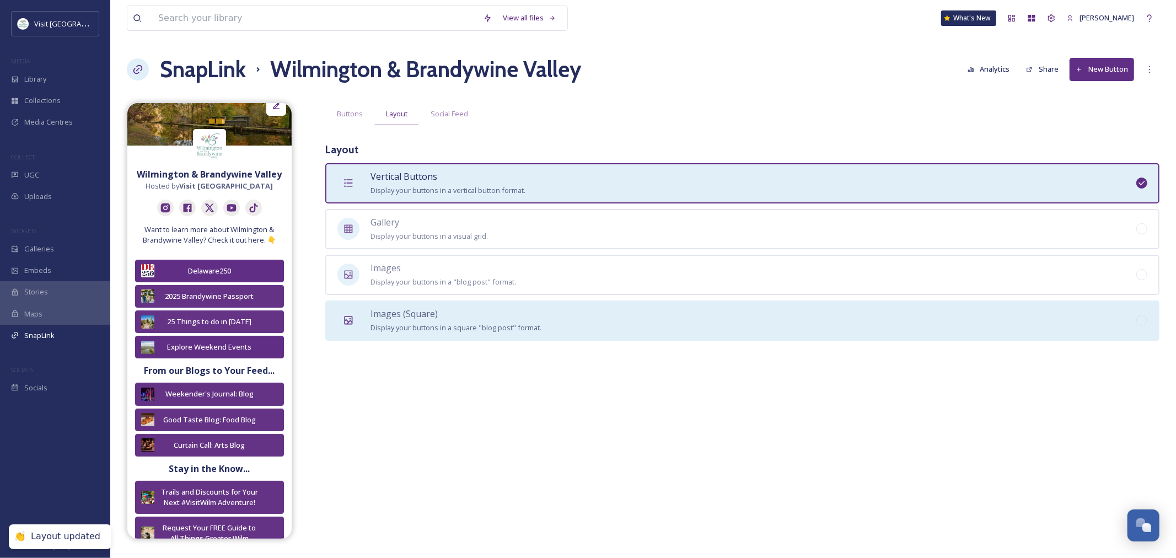
click at [409, 317] on div "Images (Square) Display your buttons in a square "blog post" format." at bounding box center [456, 320] width 171 height 27
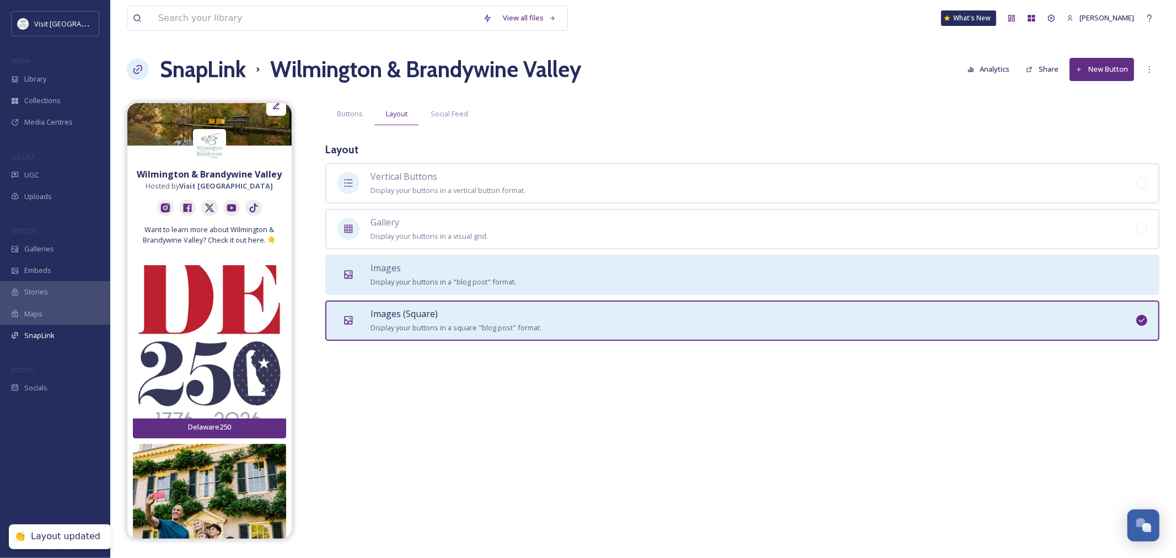
click at [409, 261] on div "Images Display your buttons in a "blog post" format." at bounding box center [444, 274] width 146 height 27
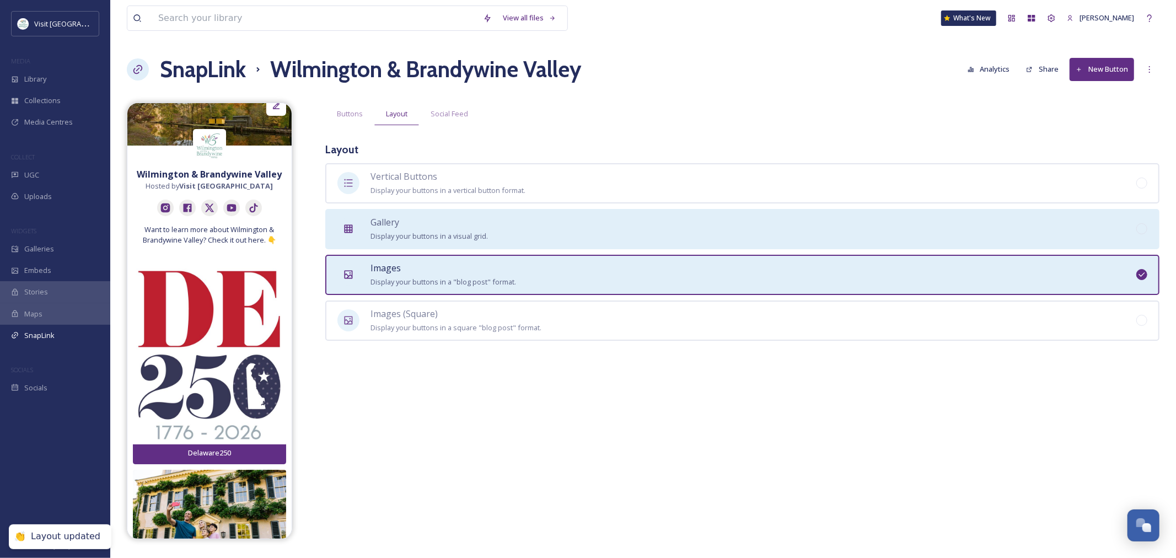
click at [409, 231] on span "Display your buttons in a visual grid." at bounding box center [429, 236] width 117 height 10
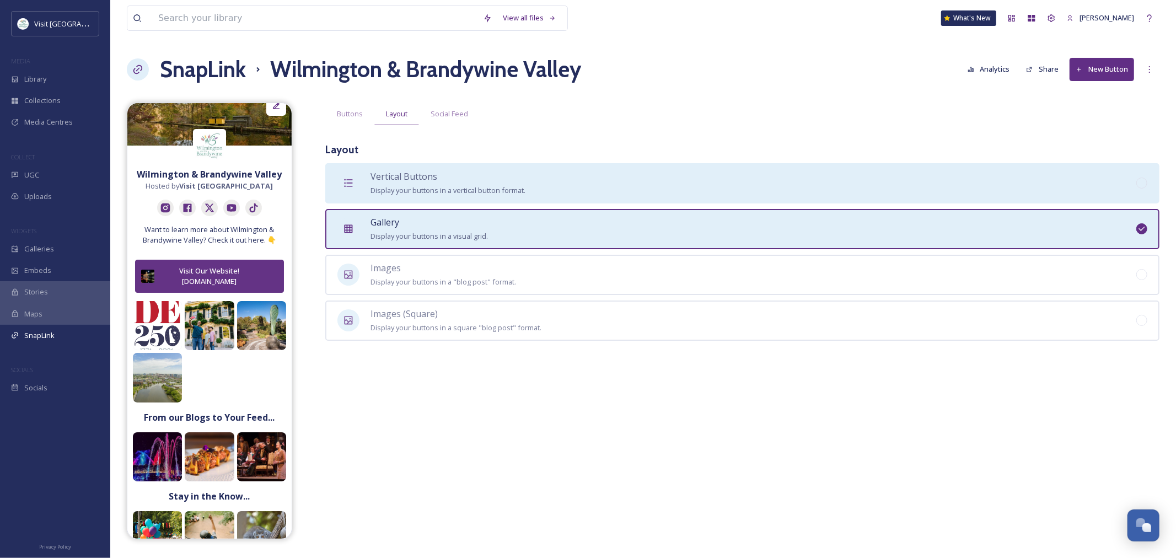
click at [377, 196] on div "Vertical Buttons Display your buttons in a vertical button format." at bounding box center [742, 183] width 834 height 40
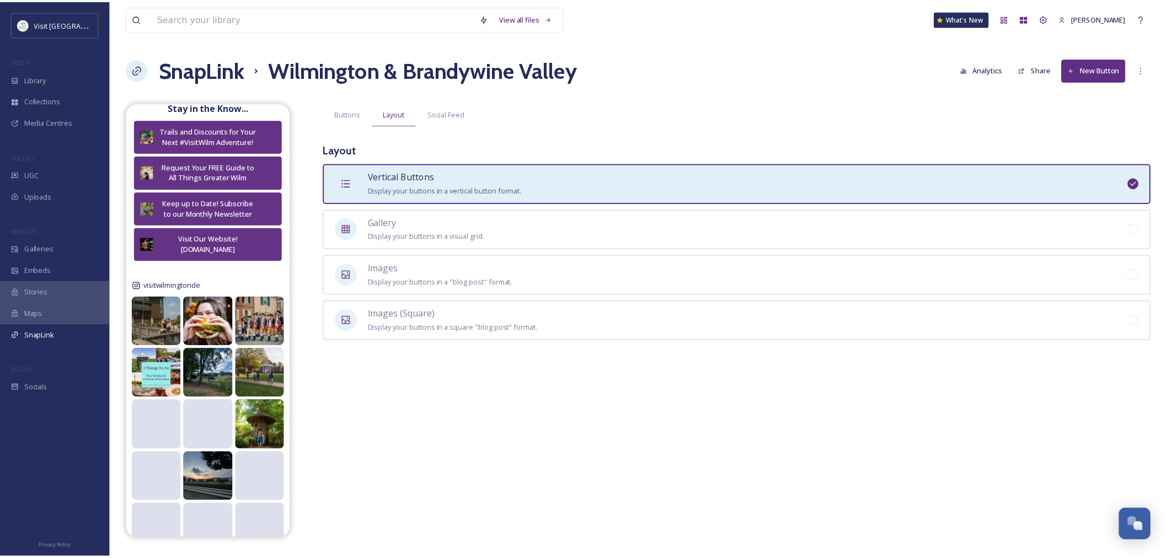
scroll to position [381, 0]
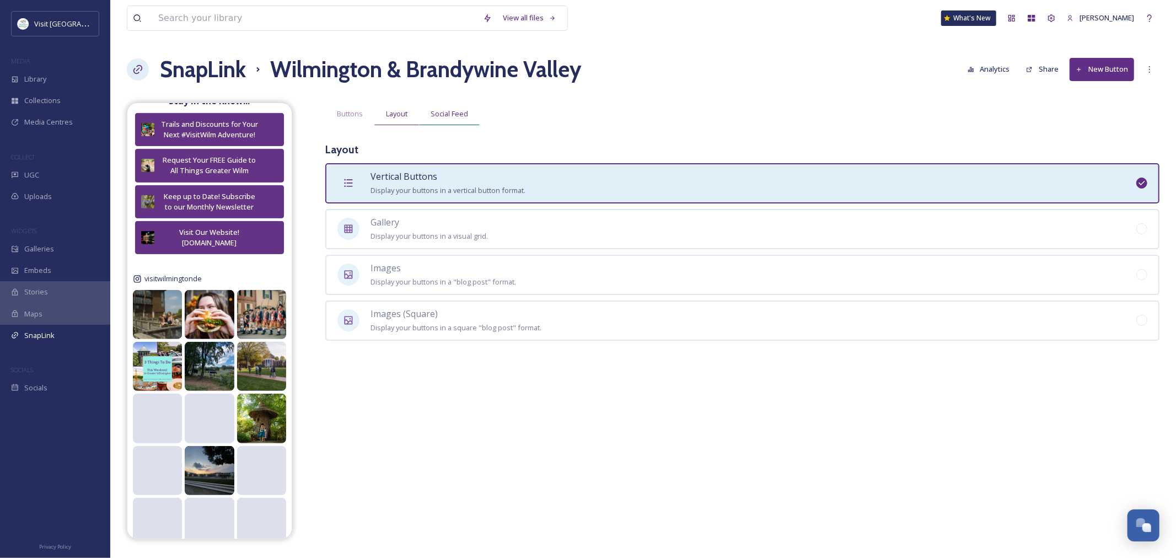
click at [442, 109] on span "Social Feed" at bounding box center [450, 114] width 38 height 10
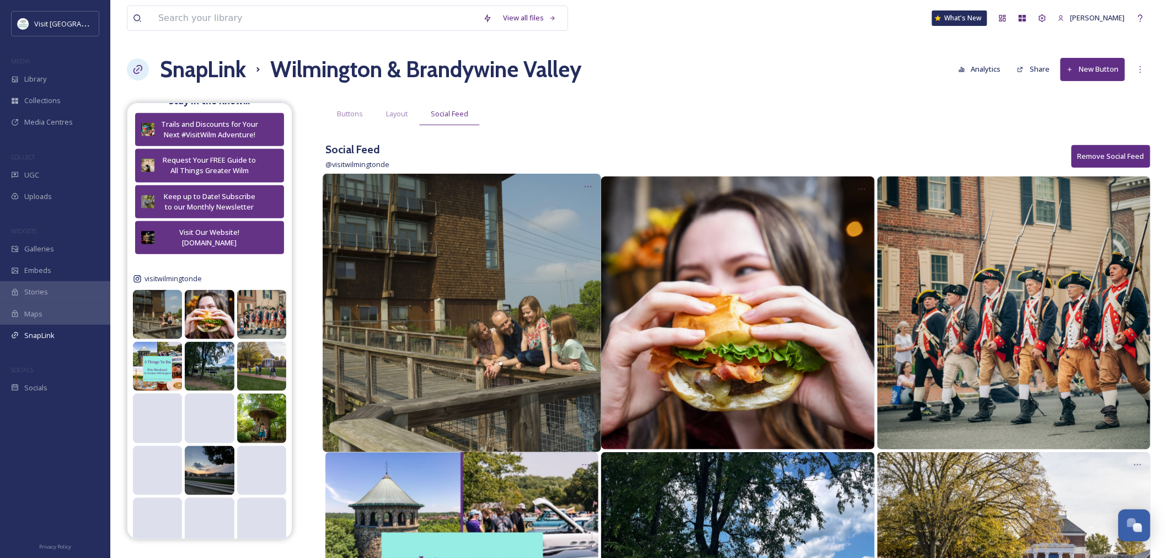
click at [477, 279] on img at bounding box center [462, 313] width 279 height 279
click at [587, 184] on icon at bounding box center [588, 186] width 9 height 9
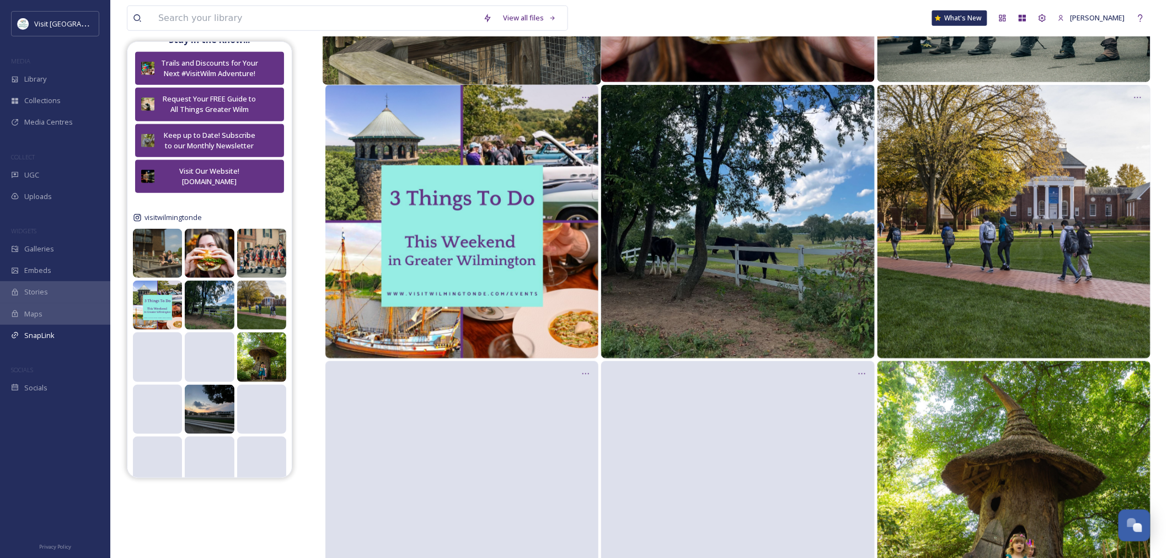
scroll to position [0, 0]
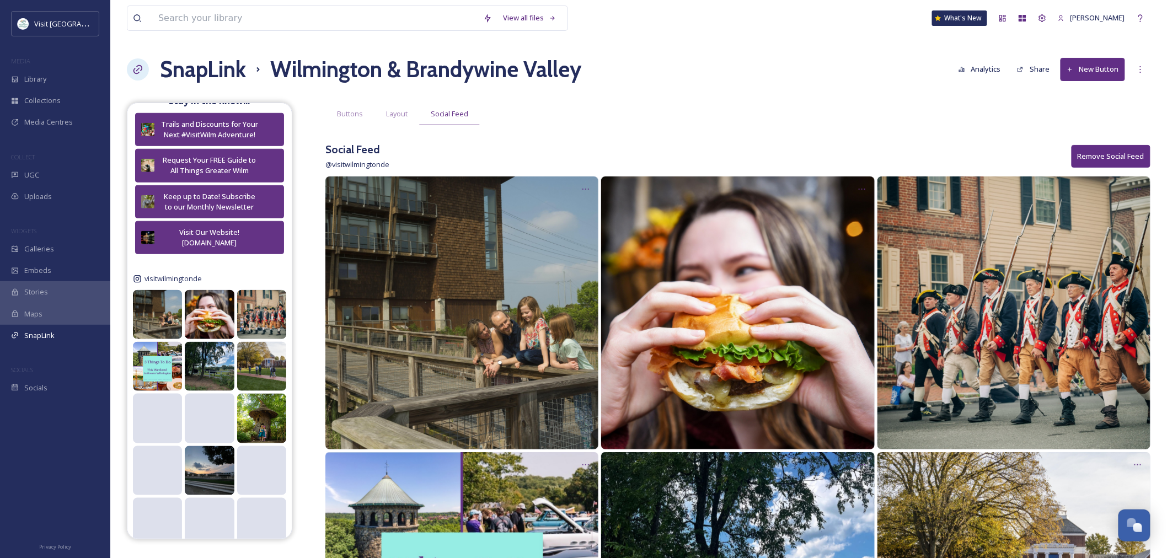
click at [662, 120] on div "Buttons Layout Social Feed" at bounding box center [737, 114] width 825 height 23
click at [964, 68] on icon at bounding box center [962, 69] width 7 height 7
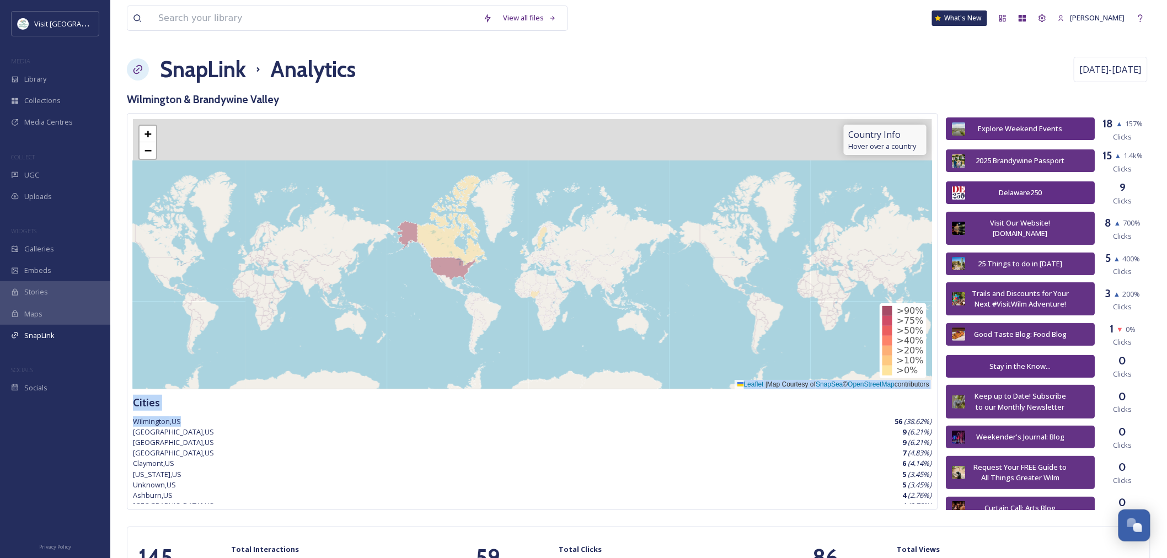
drag, startPoint x: 522, startPoint y: 425, endPoint x: 523, endPoint y: 338, distance: 87.1
click at [523, 338] on div "Country Info Hover over a country >90% >75% >50% >40% >20% >10% >0% + − Leaflet…" at bounding box center [532, 311] width 811 height 397
click at [571, 429] on div "[GEOGRAPHIC_DATA] , [GEOGRAPHIC_DATA] 9 ( 6.21 %)" at bounding box center [532, 432] width 799 height 10
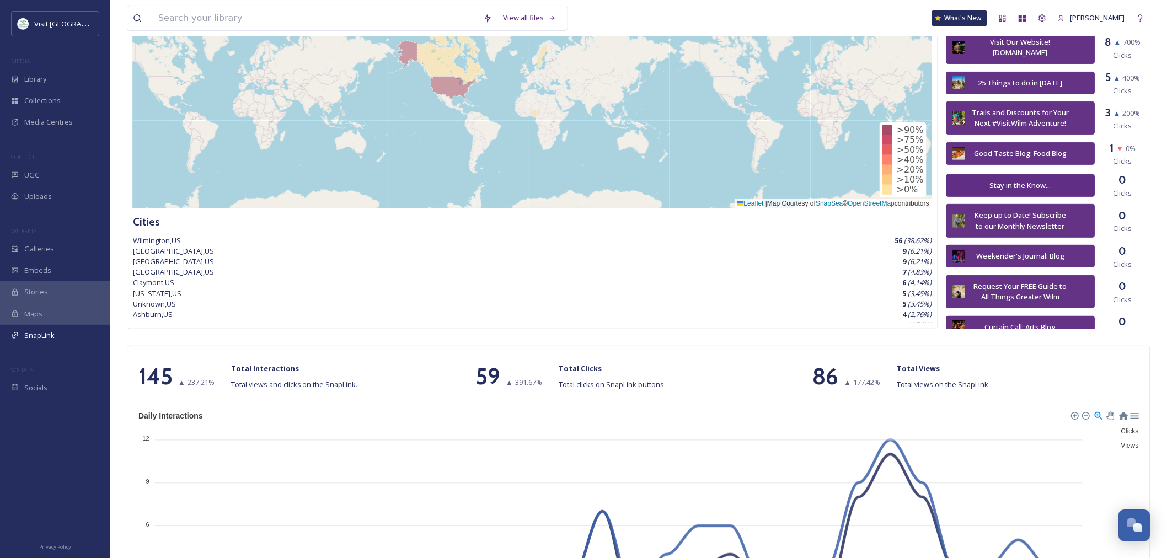
scroll to position [273, 0]
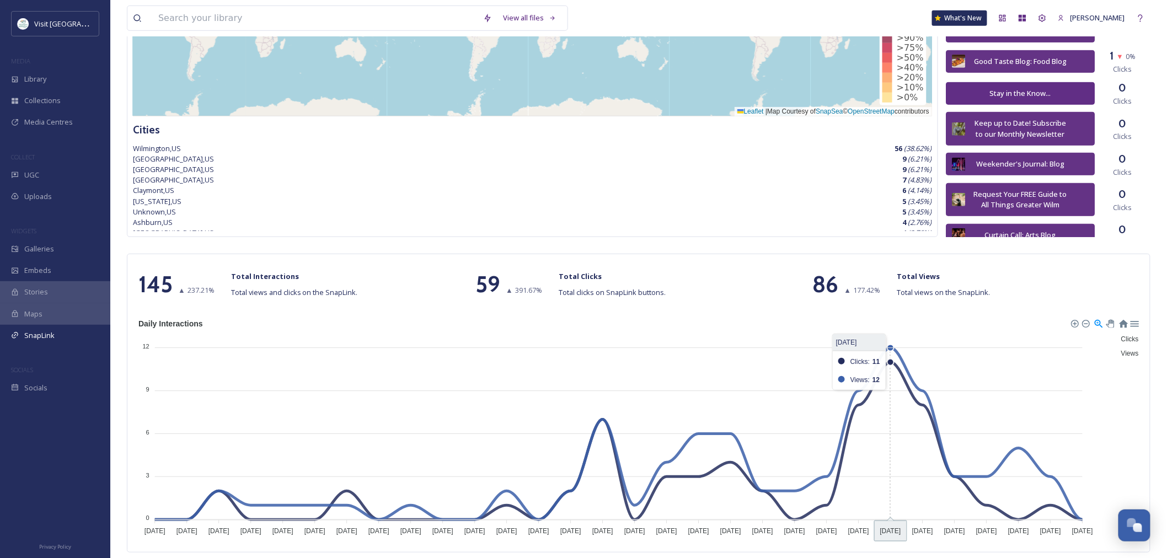
click at [885, 489] on foreignobject "Clicks Views" at bounding box center [639, 428] width 1012 height 221
click at [886, 357] on foreignobject "Clicks Views" at bounding box center [639, 428] width 1012 height 221
click at [891, 349] on foreignobject "Clicks Views" at bounding box center [639, 428] width 1012 height 221
click at [1134, 323] on div at bounding box center [1134, 322] width 9 height 9
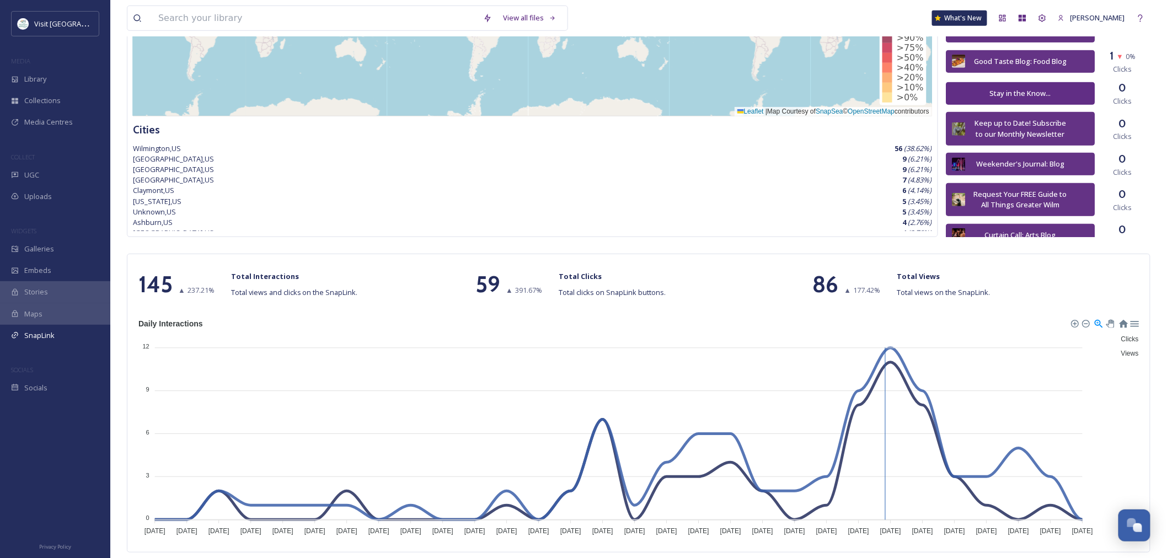
click at [1124, 344] on div "Clicks" at bounding box center [1130, 338] width 18 height 13
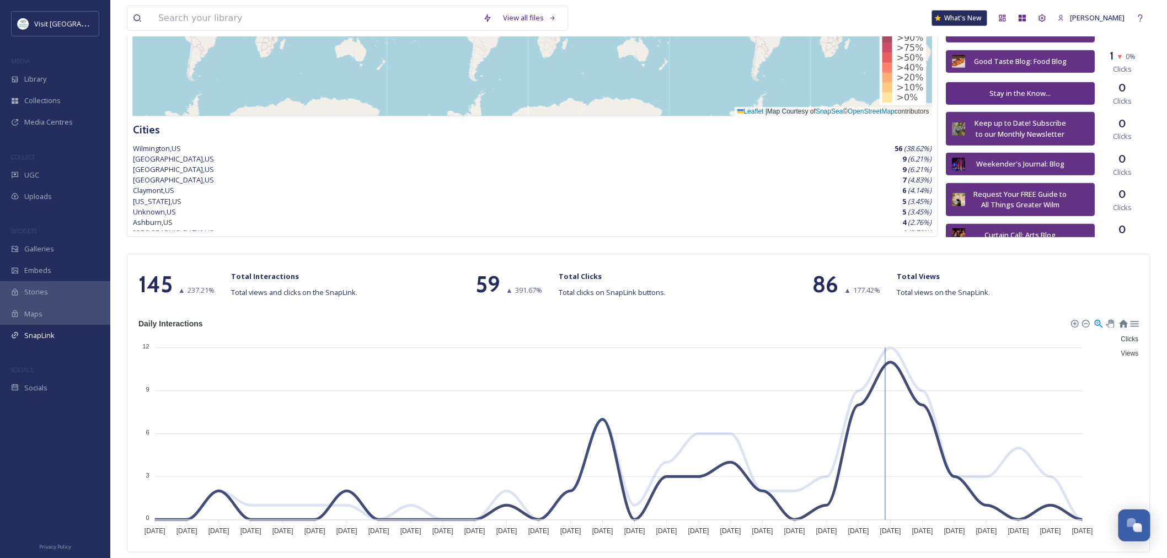
click at [1123, 338] on span "Clicks" at bounding box center [1126, 339] width 26 height 8
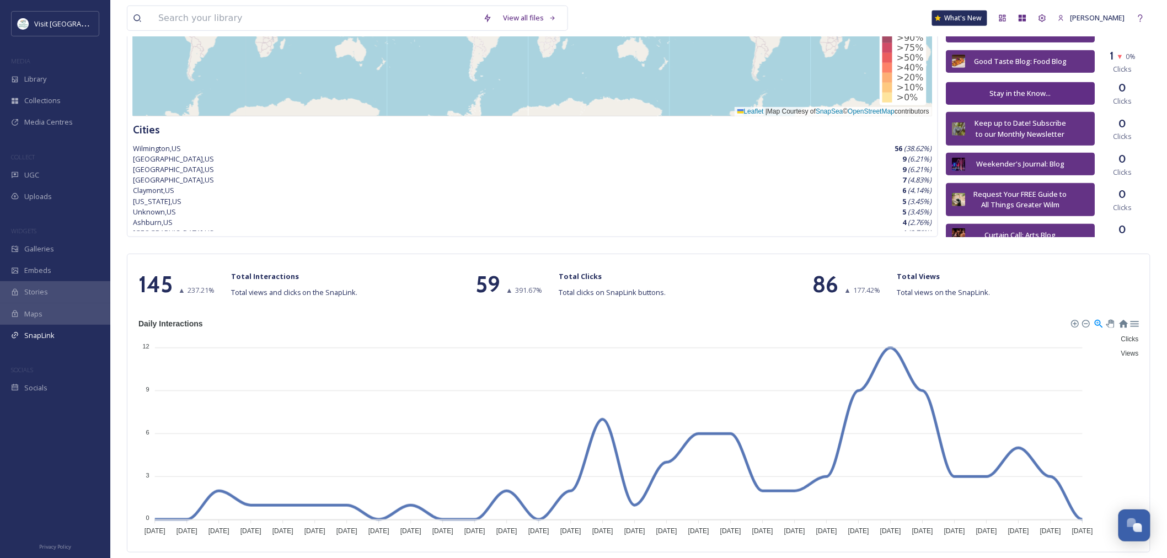
click at [1123, 338] on span "Clicks" at bounding box center [1126, 339] width 26 height 8
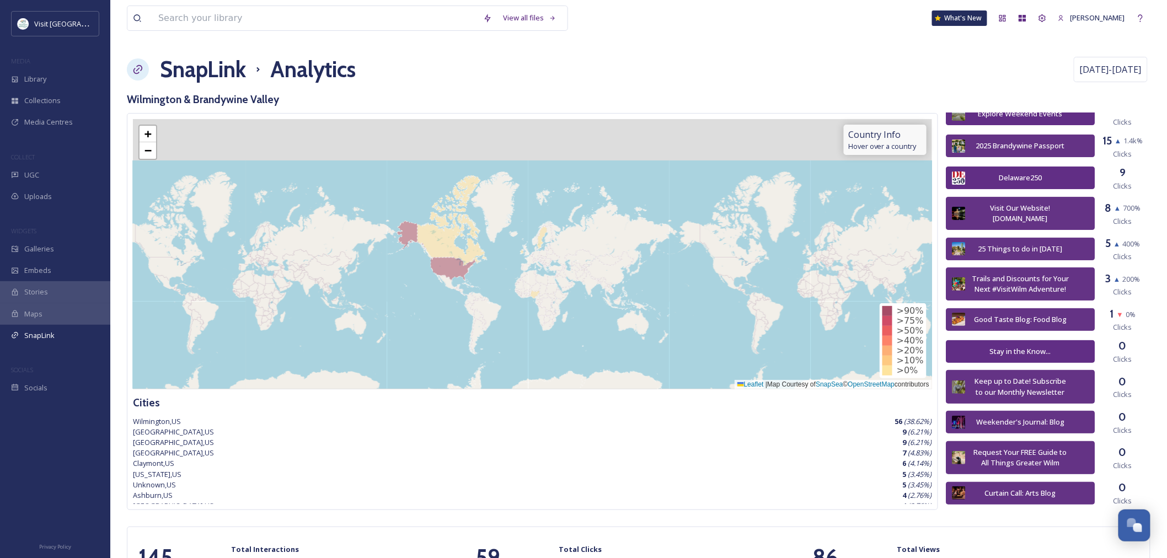
scroll to position [0, 0]
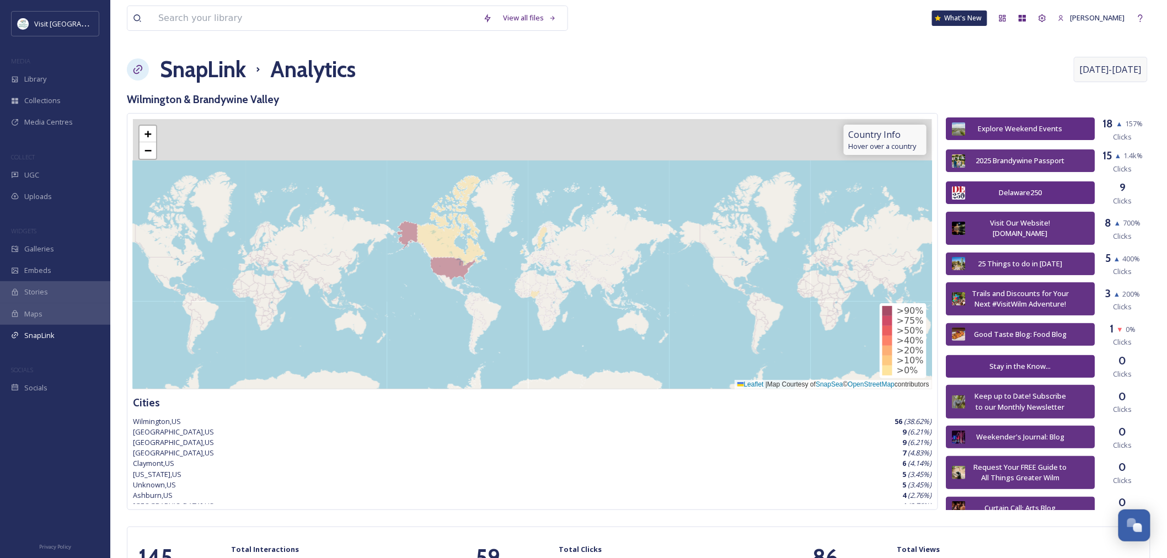
click at [1105, 66] on span "[DATE] - [DATE]" at bounding box center [1111, 69] width 62 height 13
select select "7"
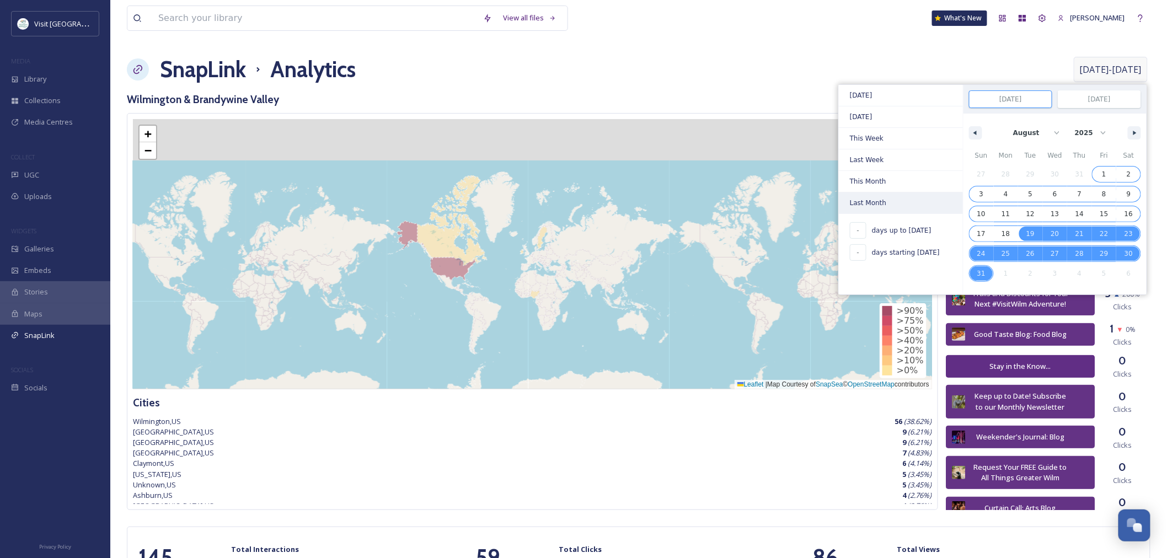
click at [883, 202] on span "Last Month" at bounding box center [901, 202] width 124 height 21
type input "[DATE]"
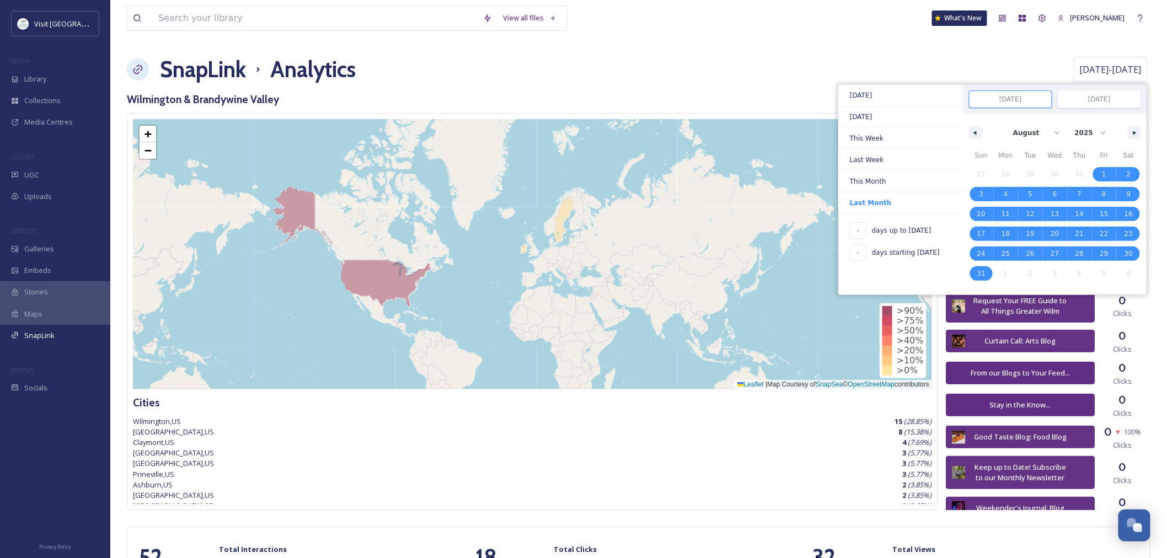
click at [979, 64] on div "SnapLink Analytics [DATE] - [DATE] [DATE] [DATE] This Week Last Week This Month…" at bounding box center [639, 69] width 1024 height 33
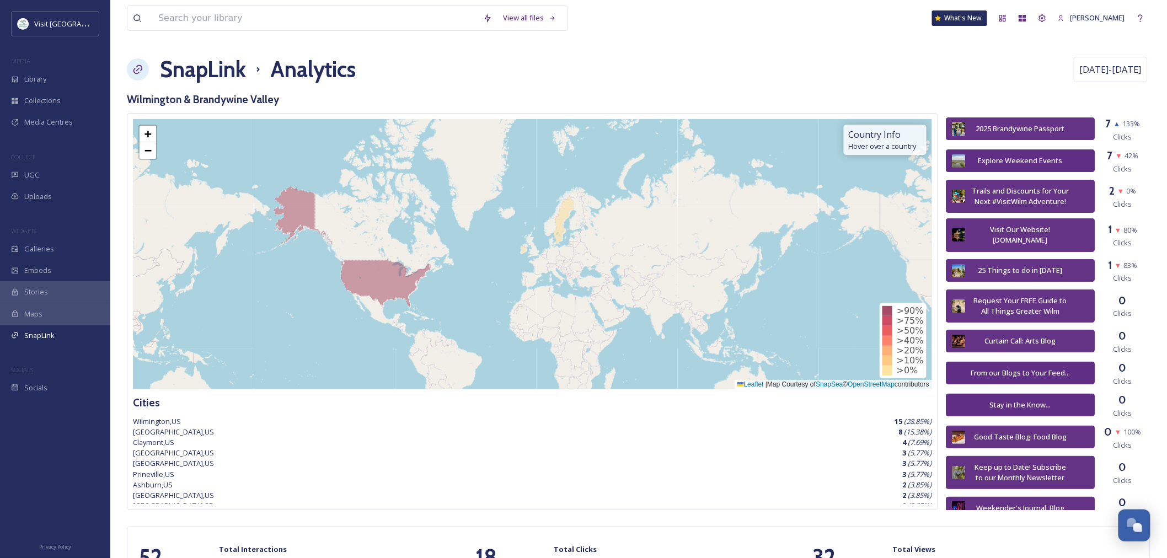
click at [227, 68] on h1 "SnapLink" at bounding box center [203, 69] width 86 height 33
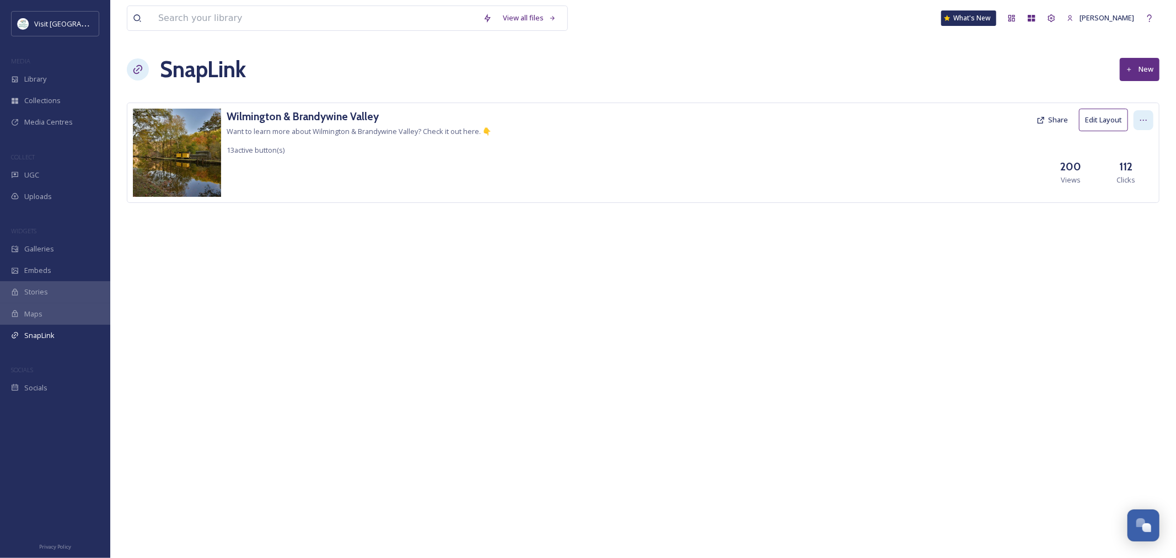
click at [1144, 111] on div at bounding box center [1144, 120] width 20 height 20
click at [1131, 148] on span "View SnapLink" at bounding box center [1124, 144] width 48 height 10
click at [259, 112] on h3 "Wilmington & Brandywine Valley" at bounding box center [359, 117] width 265 height 16
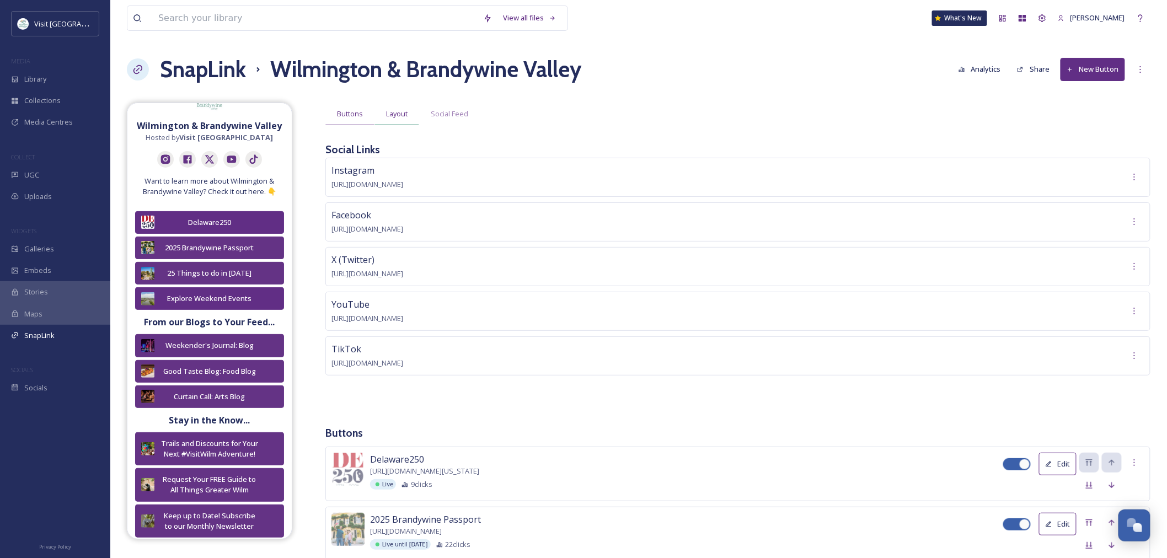
click at [399, 113] on span "Layout" at bounding box center [397, 114] width 22 height 10
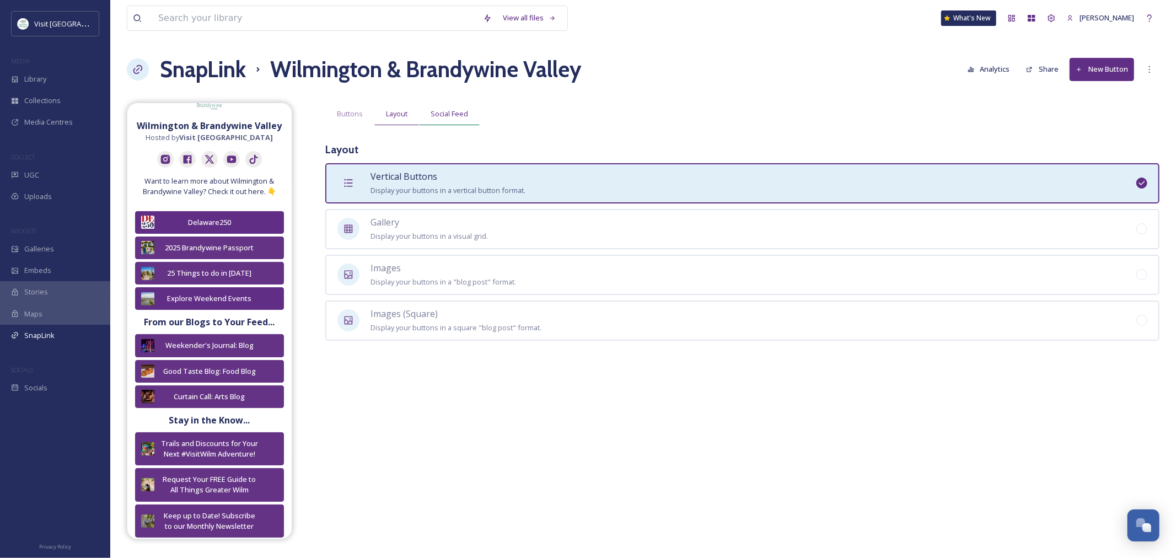
click at [433, 113] on span "Social Feed" at bounding box center [450, 114] width 38 height 10
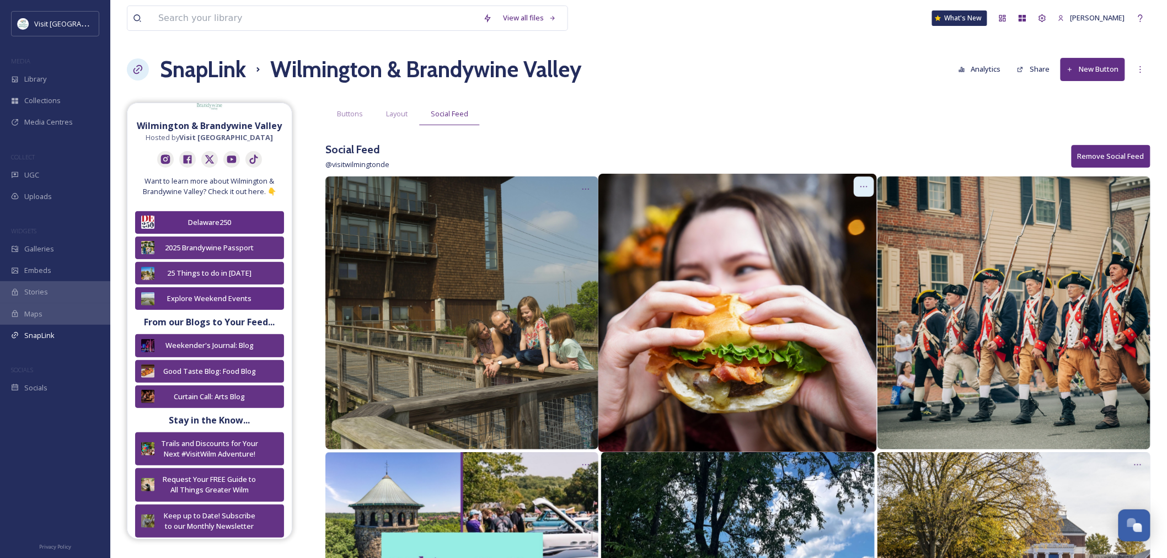
click at [855, 185] on div at bounding box center [864, 186] width 20 height 20
click at [848, 240] on div "Edit Post" at bounding box center [852, 233] width 44 height 22
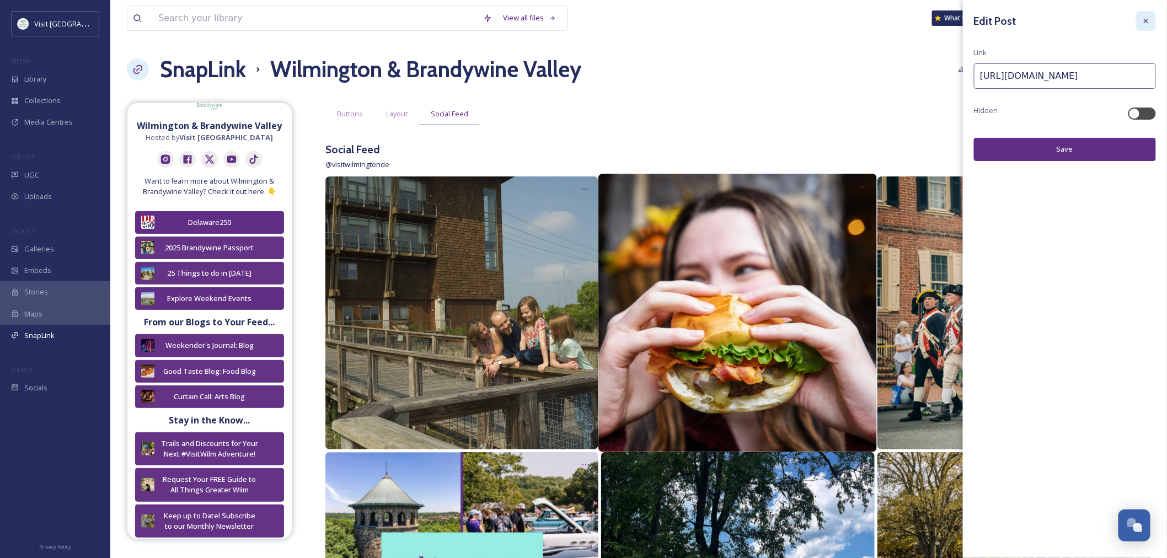
click at [1147, 25] on icon at bounding box center [1146, 21] width 9 height 9
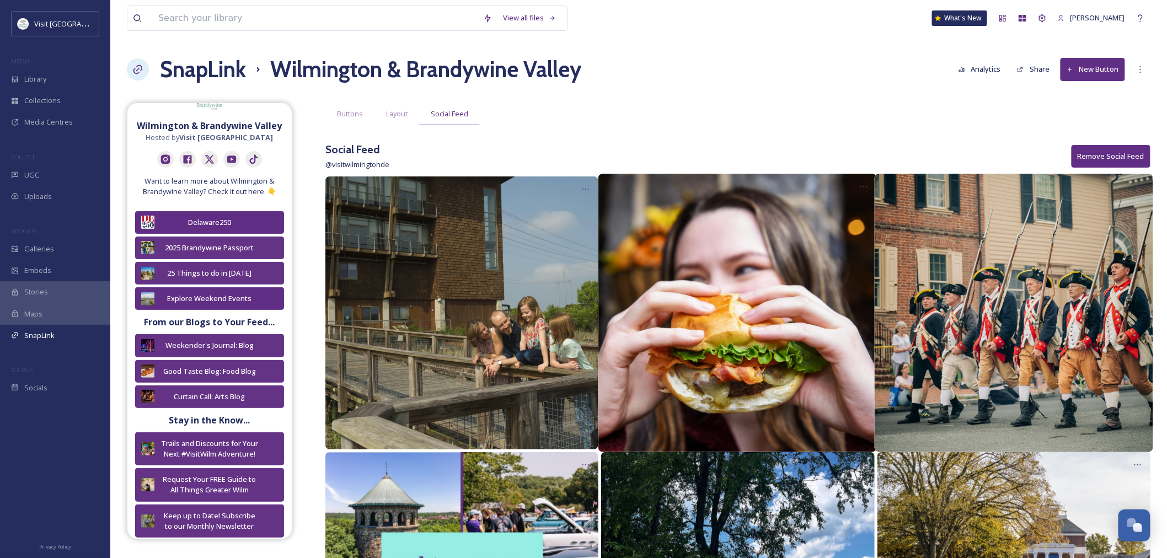
click at [991, 268] on img at bounding box center [1014, 313] width 279 height 279
click at [1133, 188] on div at bounding box center [1140, 186] width 20 height 20
click at [1133, 230] on span "Edit Post" at bounding box center [1125, 233] width 29 height 11
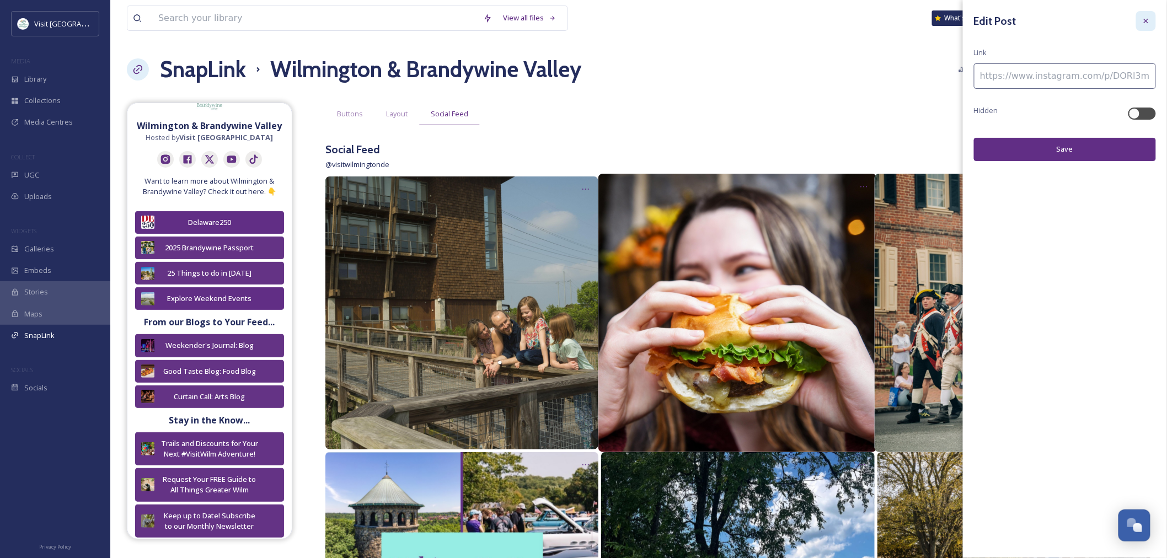
click at [1146, 25] on icon at bounding box center [1146, 21] width 9 height 9
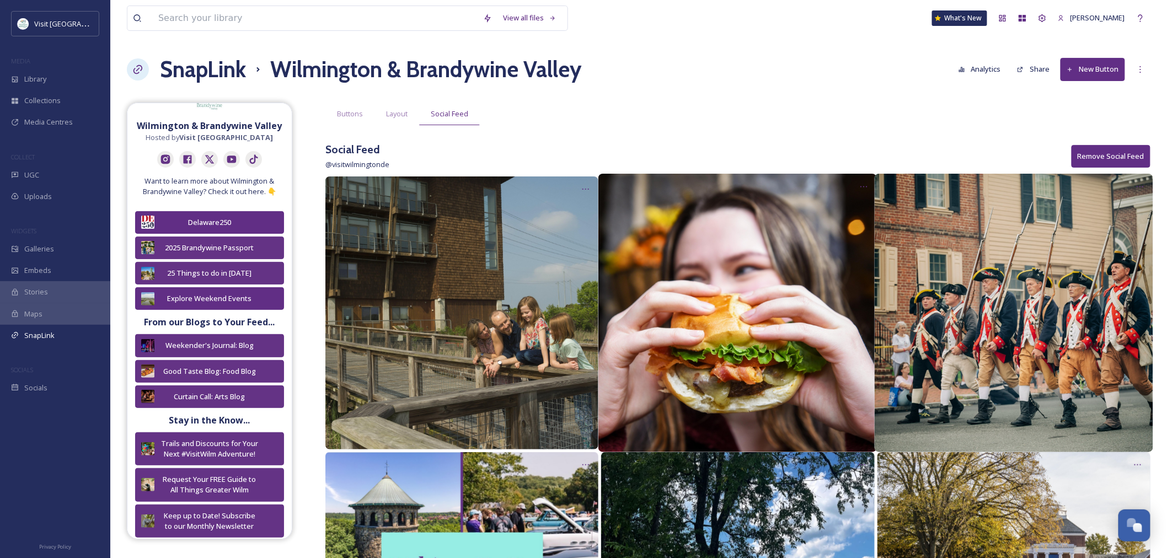
click at [762, 82] on div "SnapLink Wilmington & Brandywine Valley Analytics Share New Button" at bounding box center [639, 69] width 1024 height 33
click at [1131, 515] on div "Open Chat" at bounding box center [1135, 524] width 33 height 19
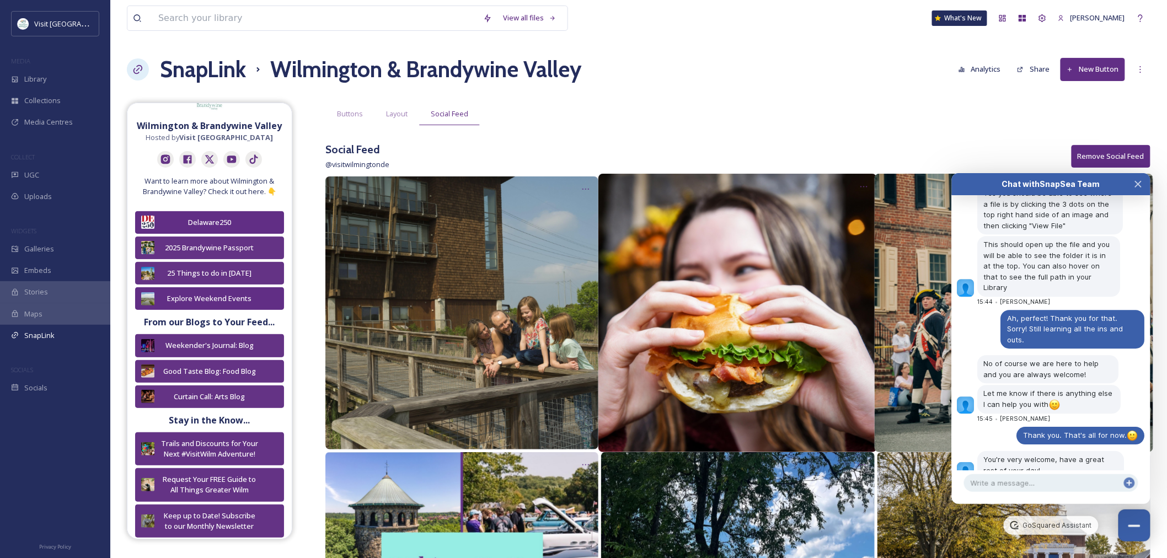
click at [908, 111] on div "Buttons Layout Social Feed" at bounding box center [737, 114] width 825 height 23
click at [1133, 185] on button "Close Chat" at bounding box center [1138, 184] width 24 height 22
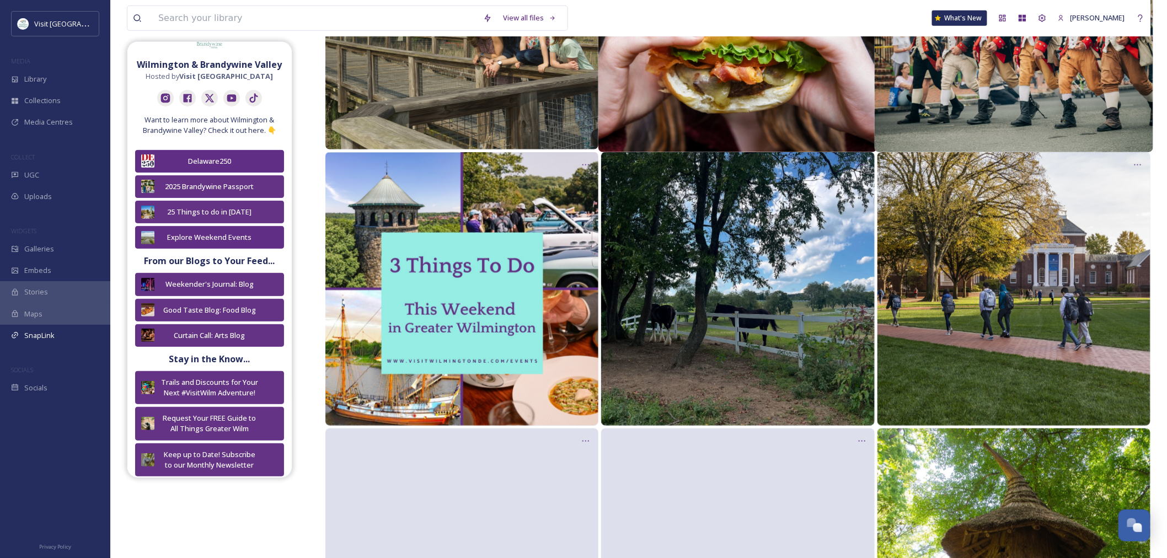
scroll to position [306, 0]
